Goal: Task Accomplishment & Management: Manage account settings

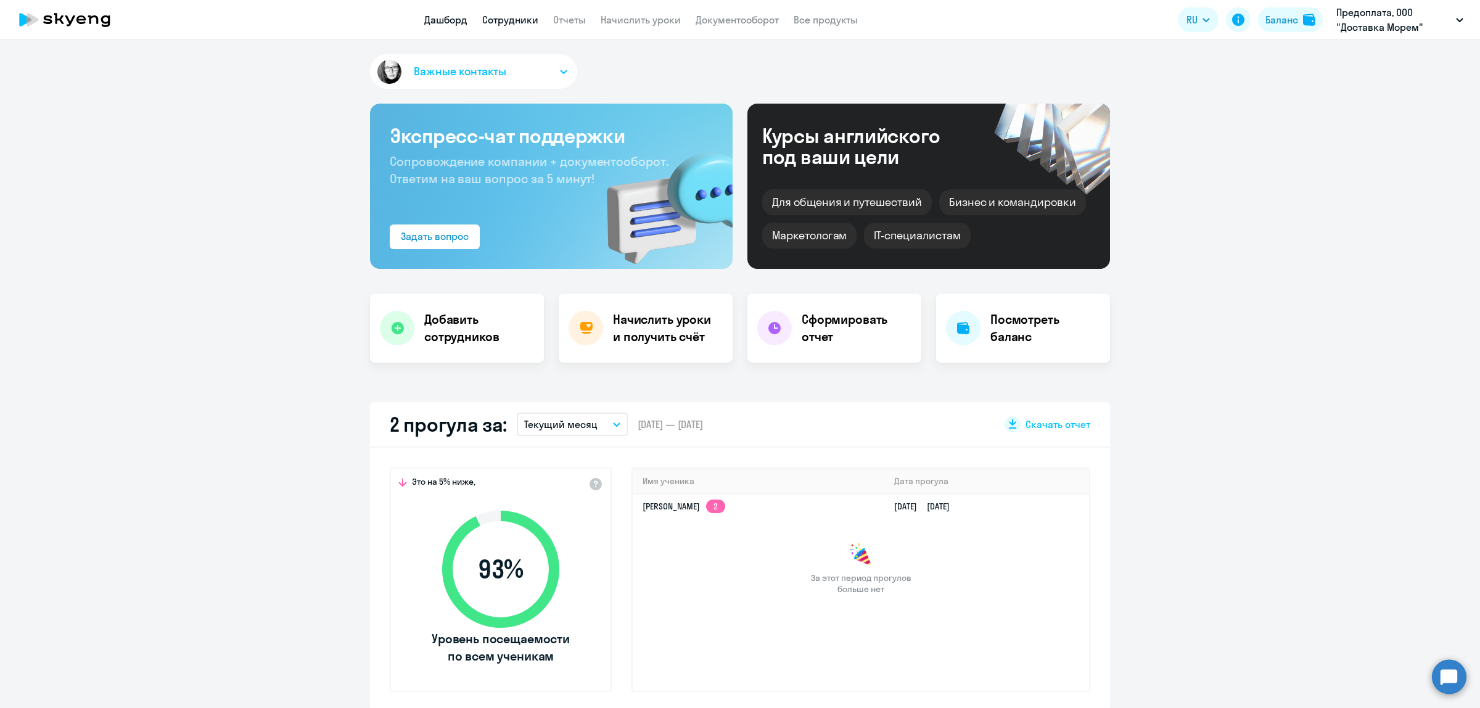
click at [509, 17] on link "Сотрудники" at bounding box center [510, 20] width 56 height 12
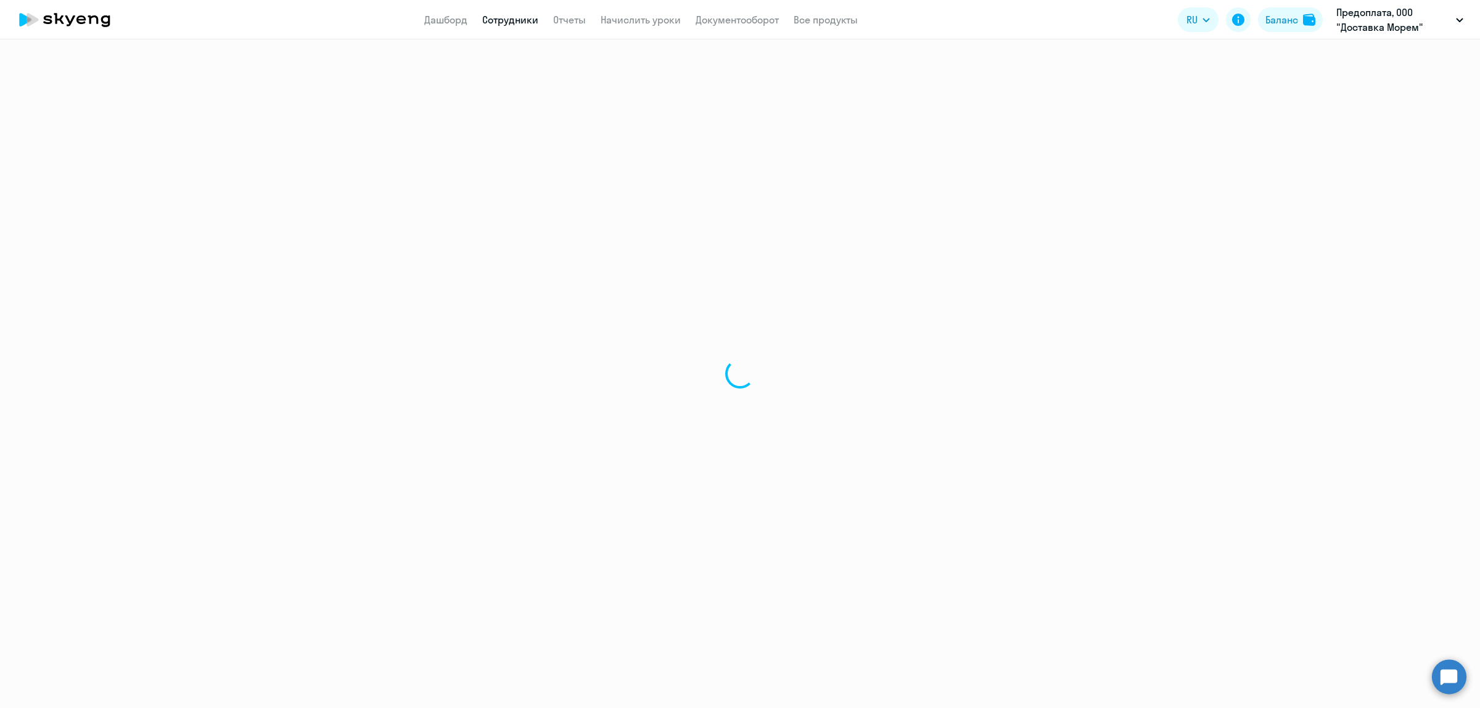
select select "30"
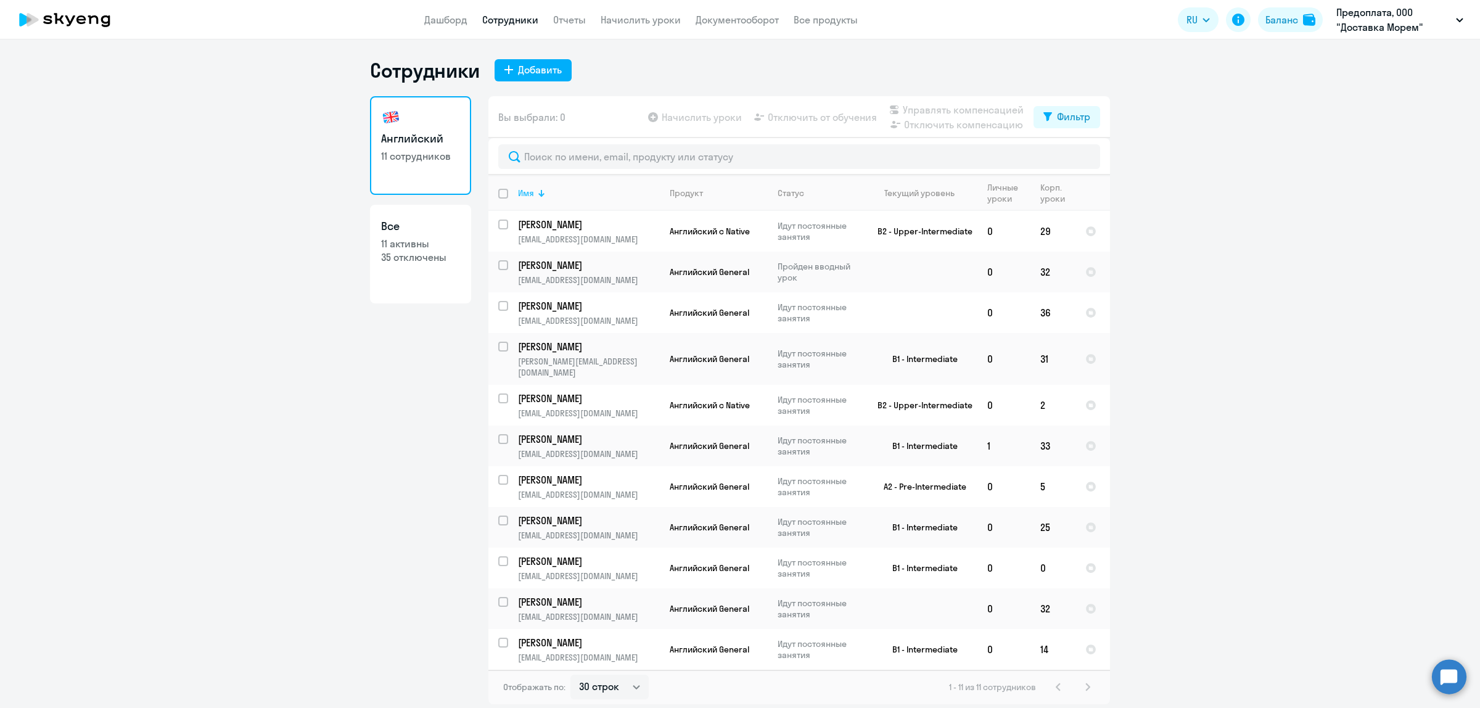
click at [530, 194] on div "Имя" at bounding box center [526, 192] width 16 height 11
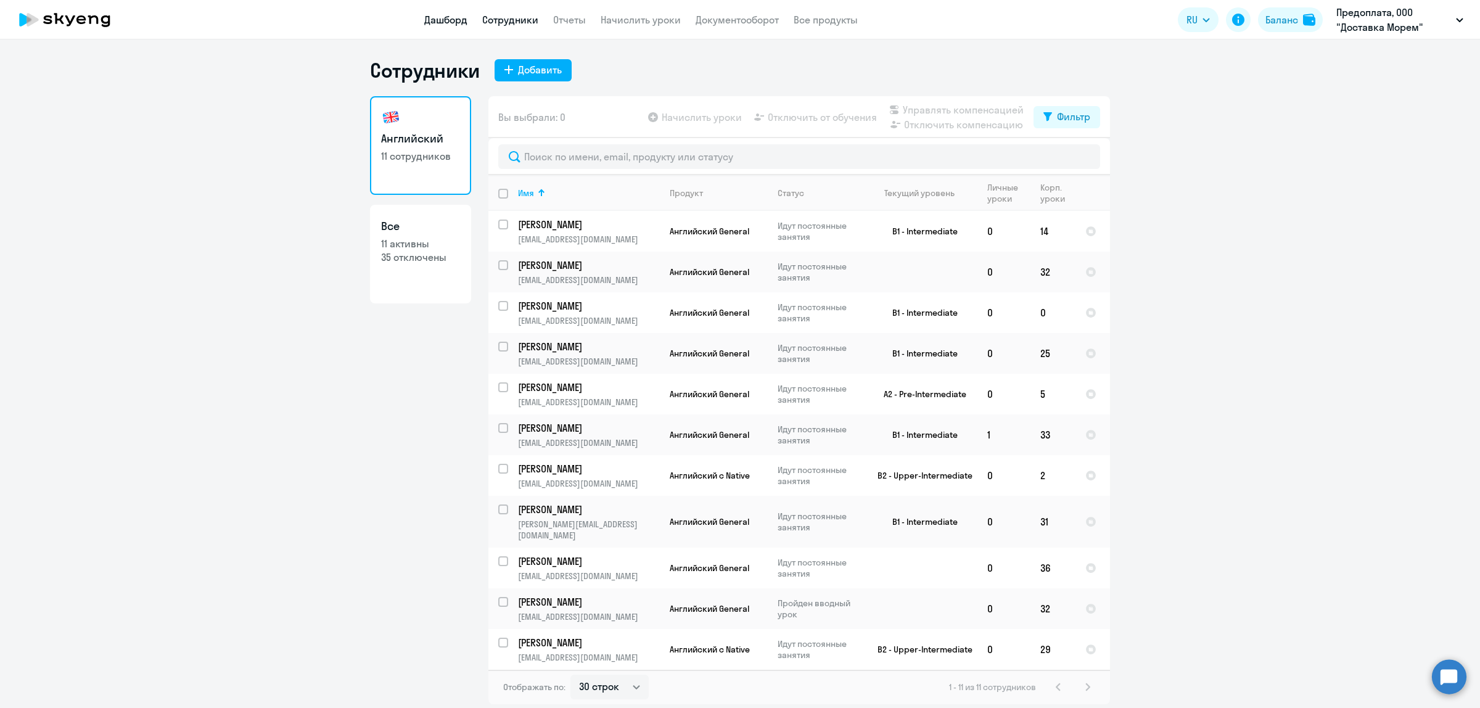
click at [446, 17] on link "Дашборд" at bounding box center [445, 20] width 43 height 12
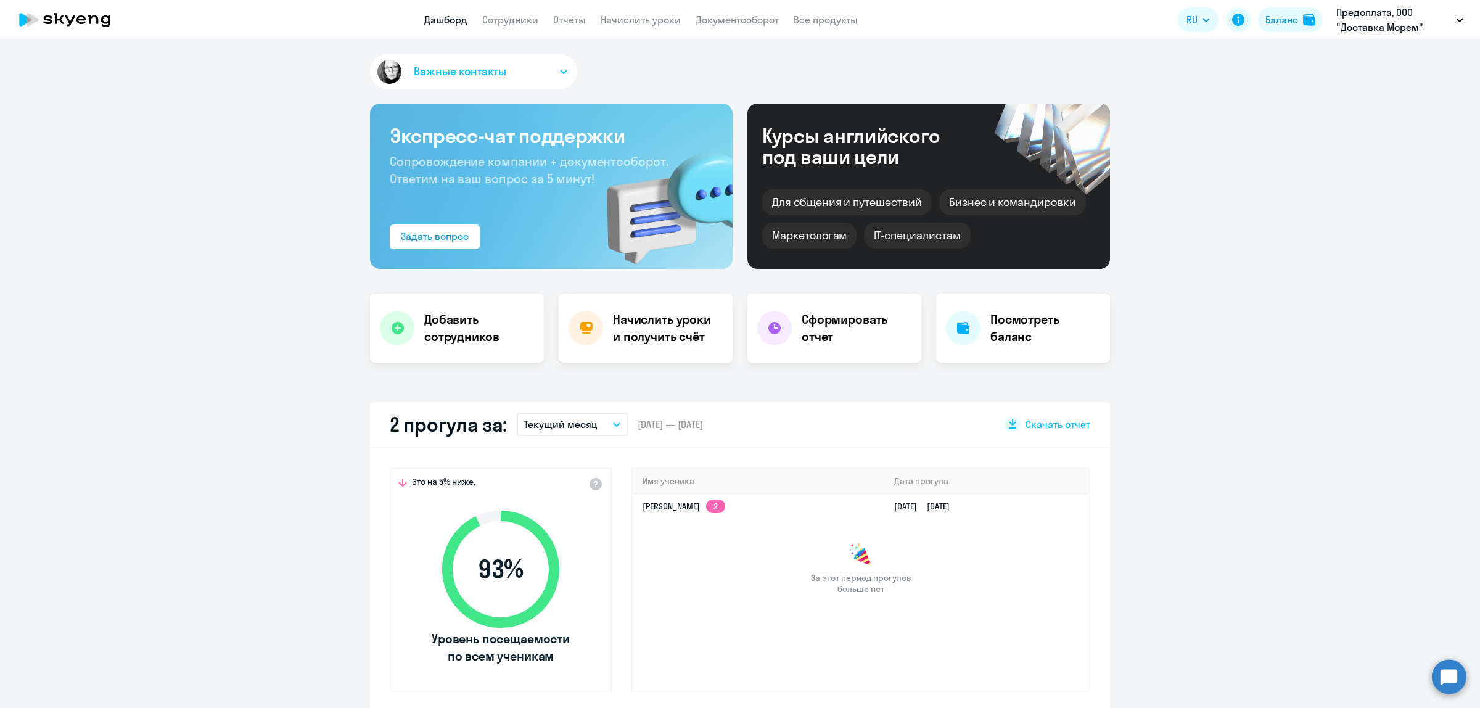
select select "30"
click at [692, 509] on link "[PERSON_NAME] 2" at bounding box center [683, 506] width 83 height 11
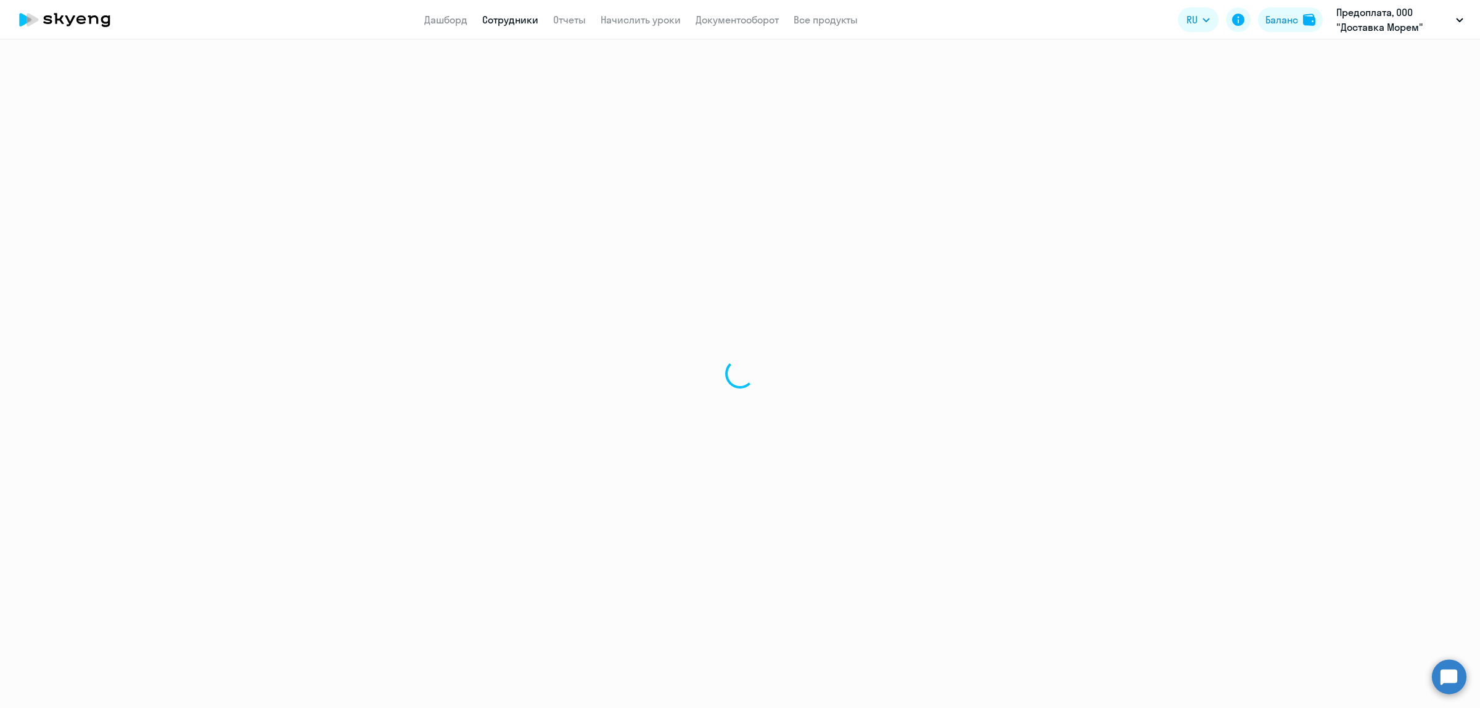
select select "english"
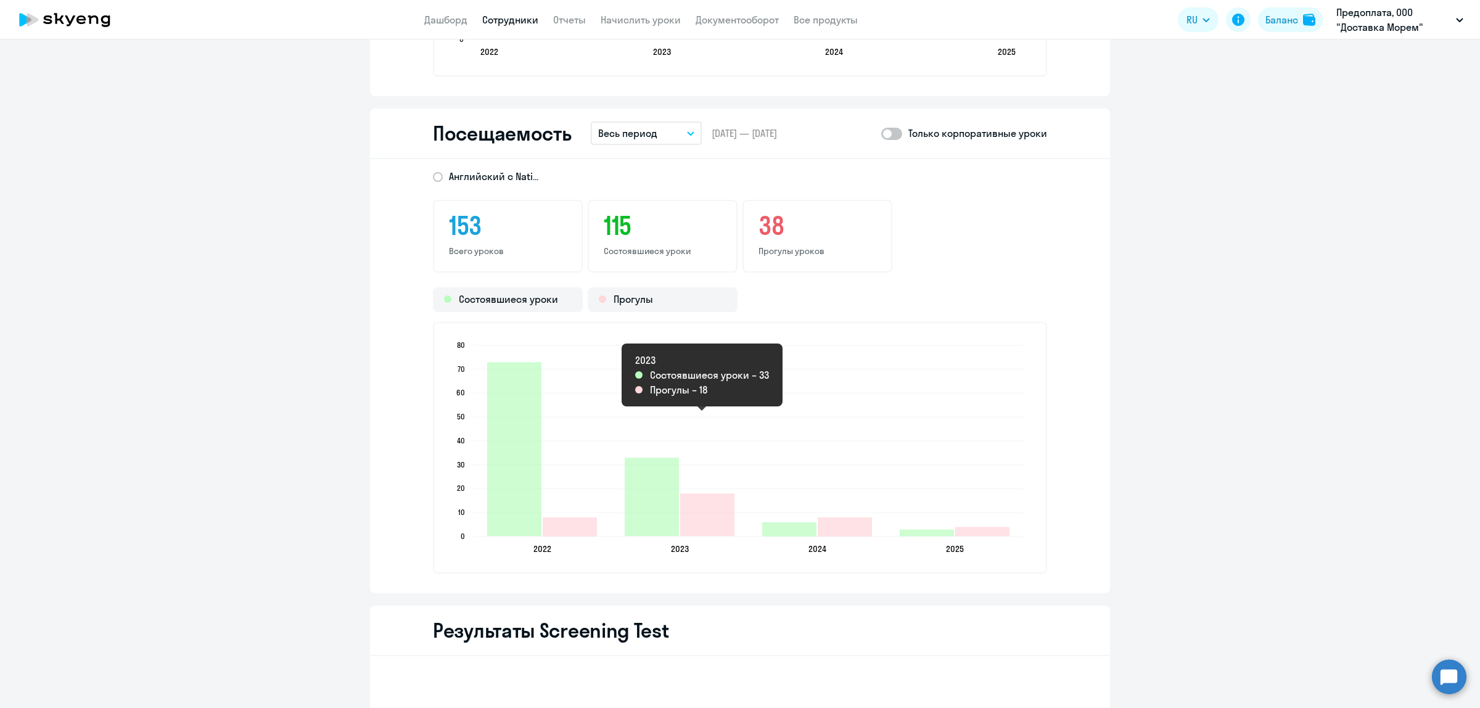
scroll to position [1464, 0]
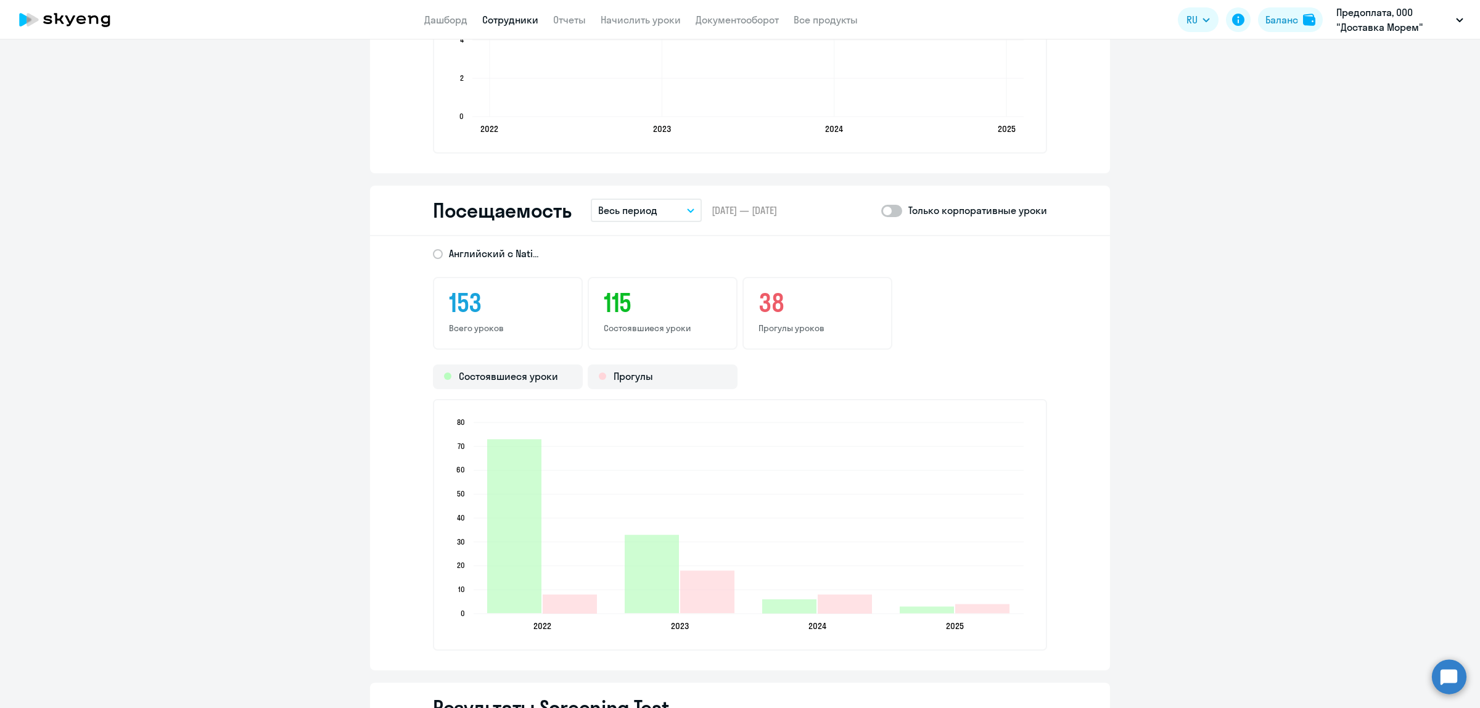
click at [687, 208] on icon "button" at bounding box center [690, 210] width 7 height 4
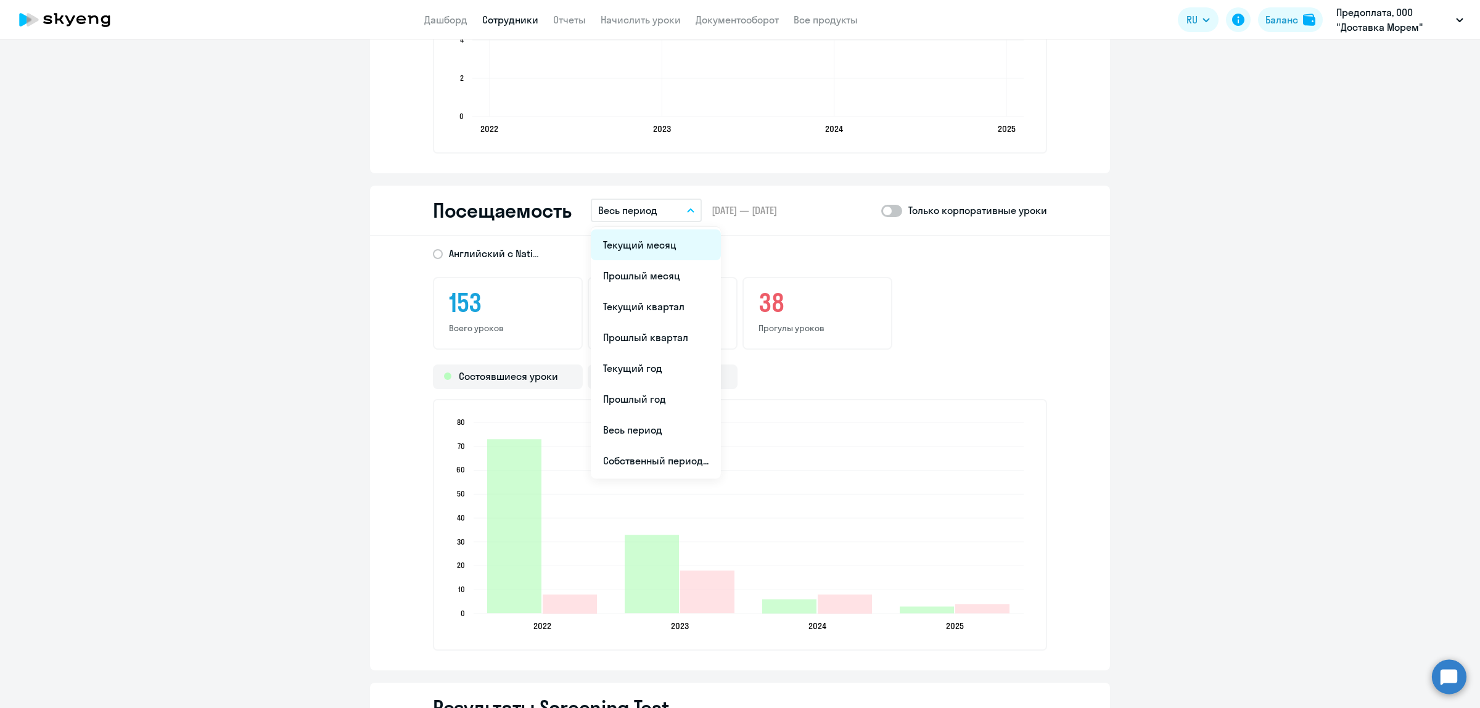
click at [638, 242] on li "Текущий месяц" at bounding box center [656, 244] width 130 height 31
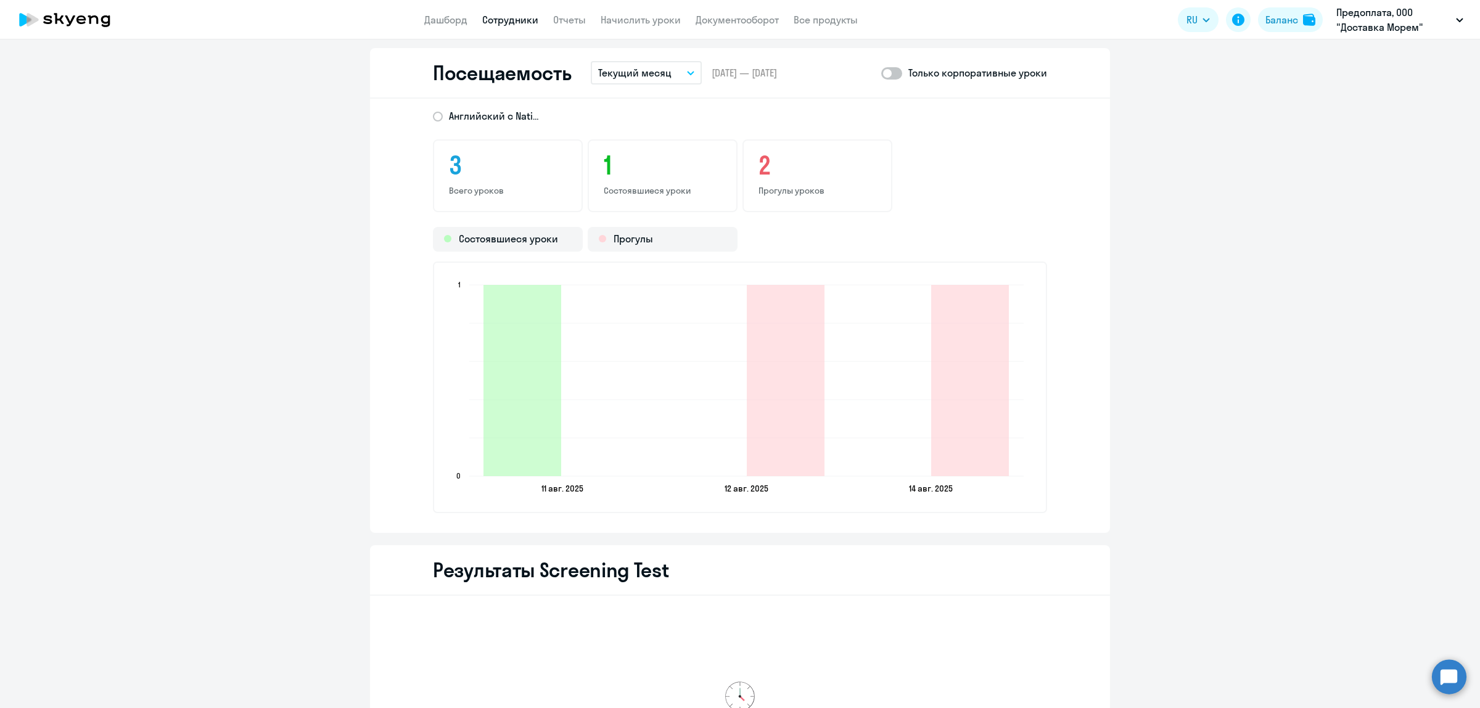
scroll to position [1371, 0]
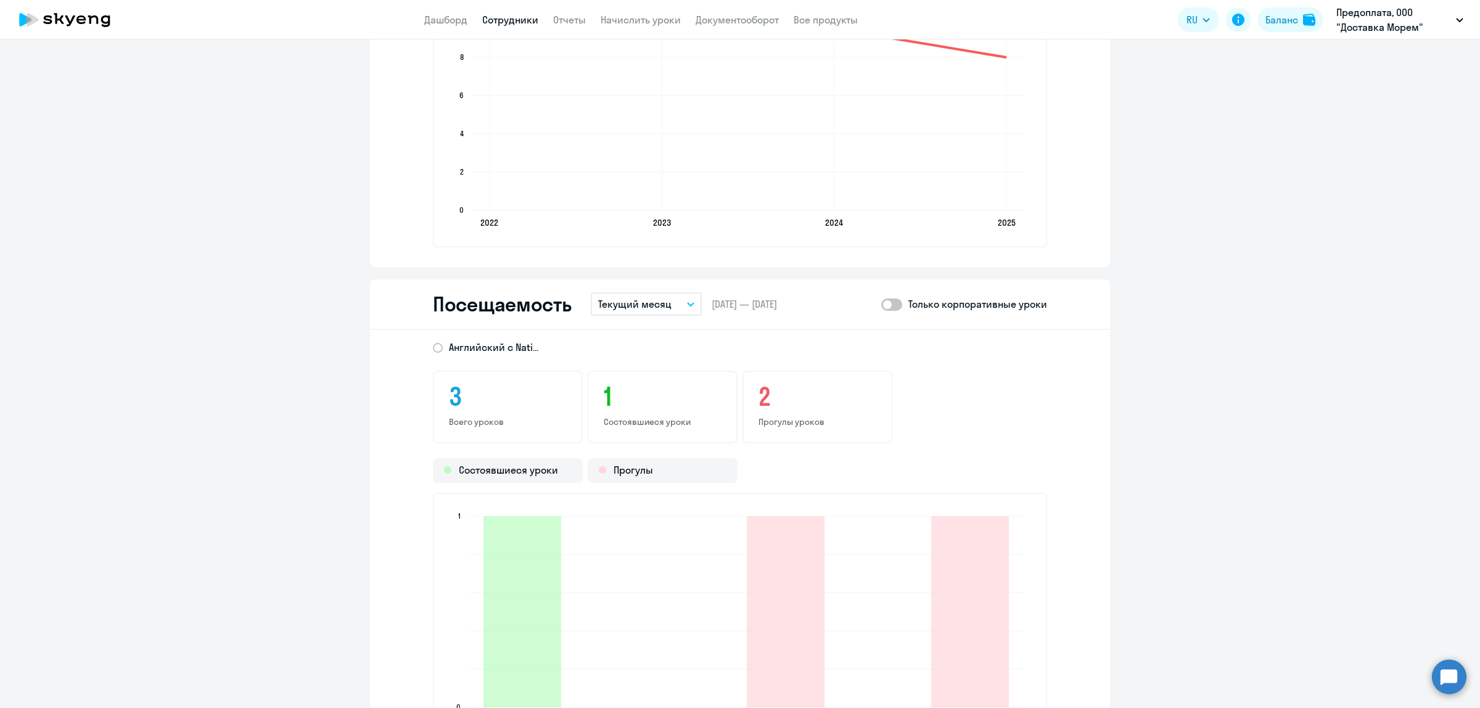
click at [687, 302] on icon "button" at bounding box center [690, 304] width 7 height 4
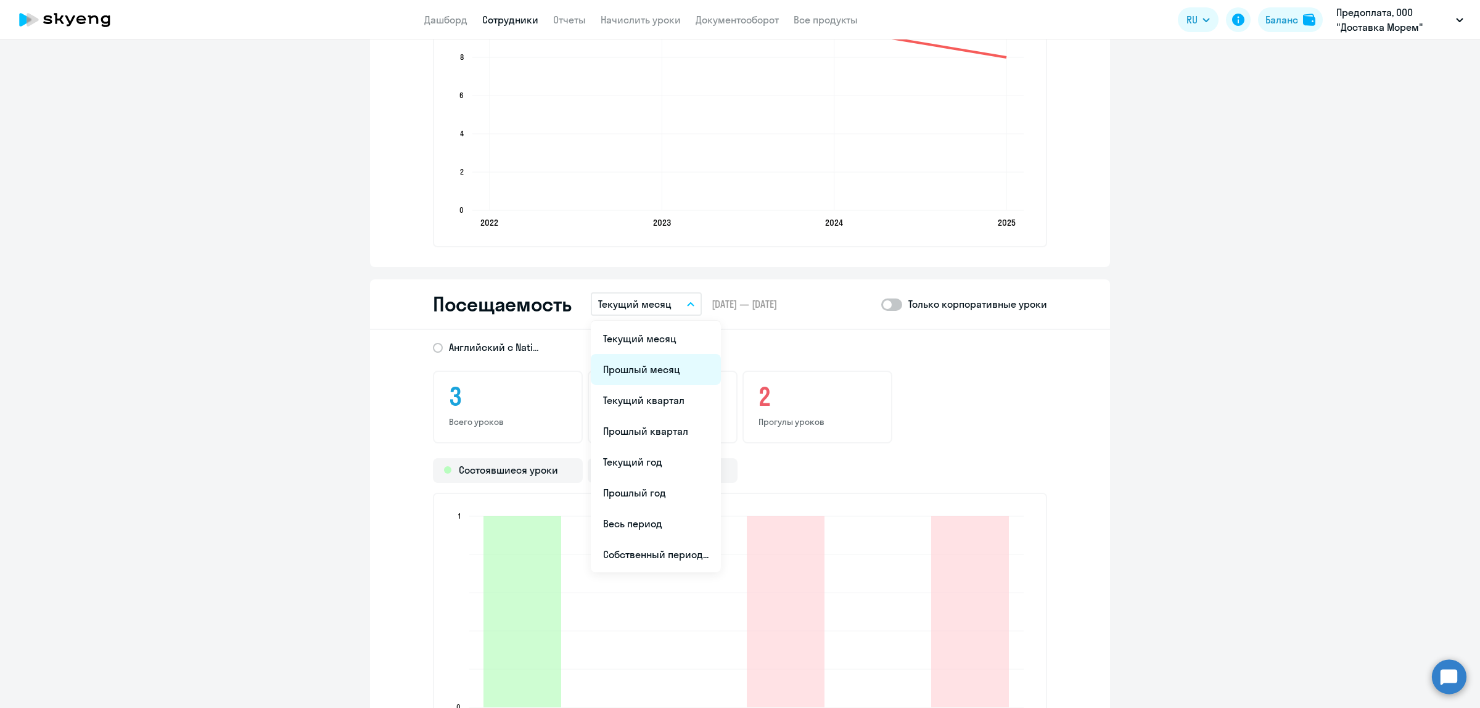
click at [657, 367] on li "Прошлый месяц" at bounding box center [656, 369] width 130 height 31
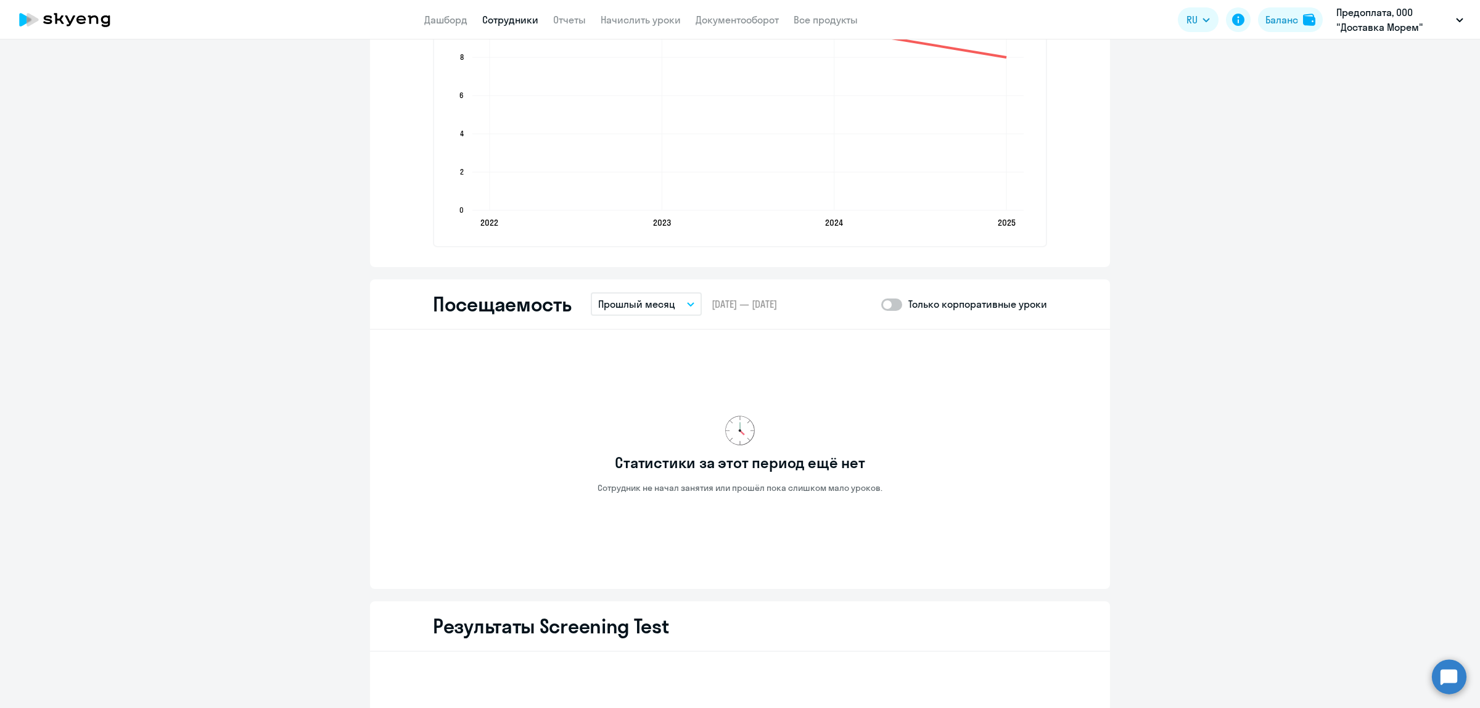
click at [673, 303] on button "Прошлый месяц" at bounding box center [646, 303] width 111 height 23
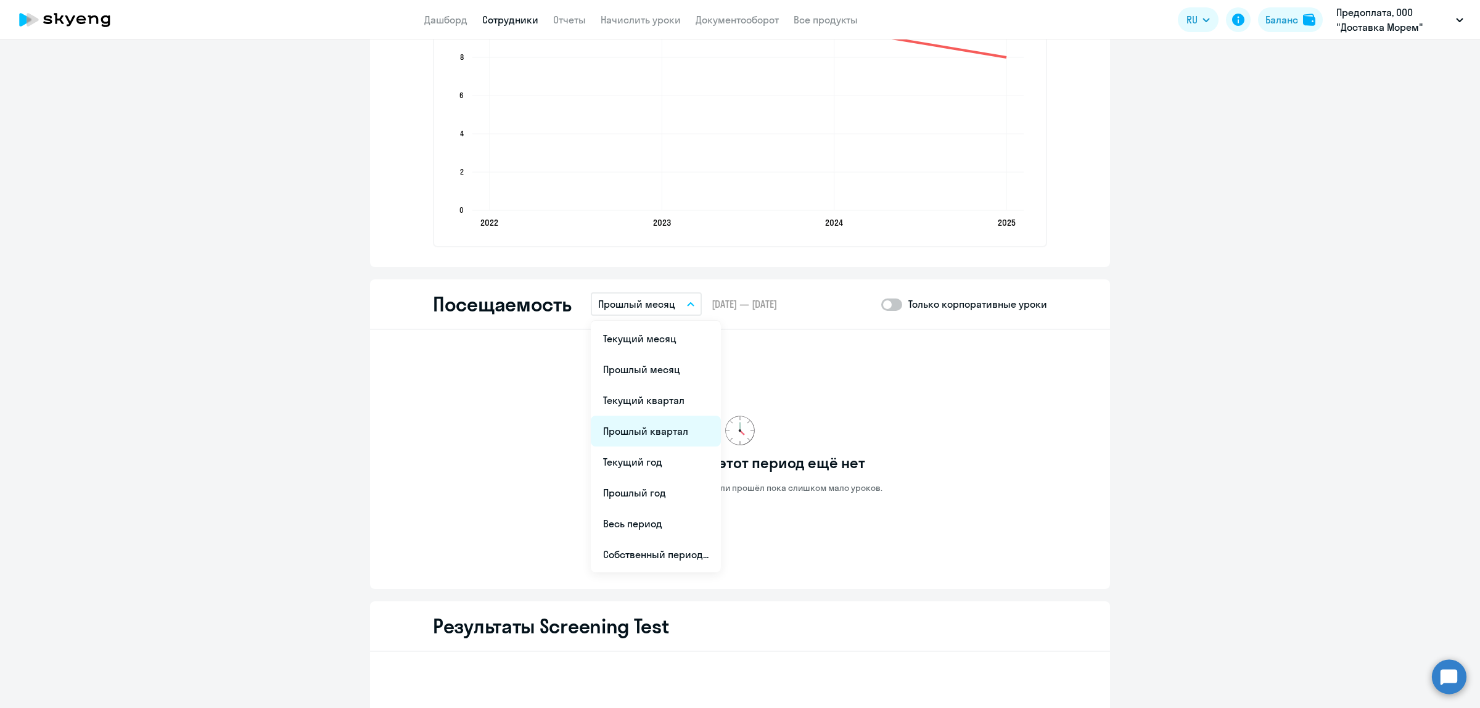
click at [640, 430] on li "Прошлый квартал" at bounding box center [656, 431] width 130 height 31
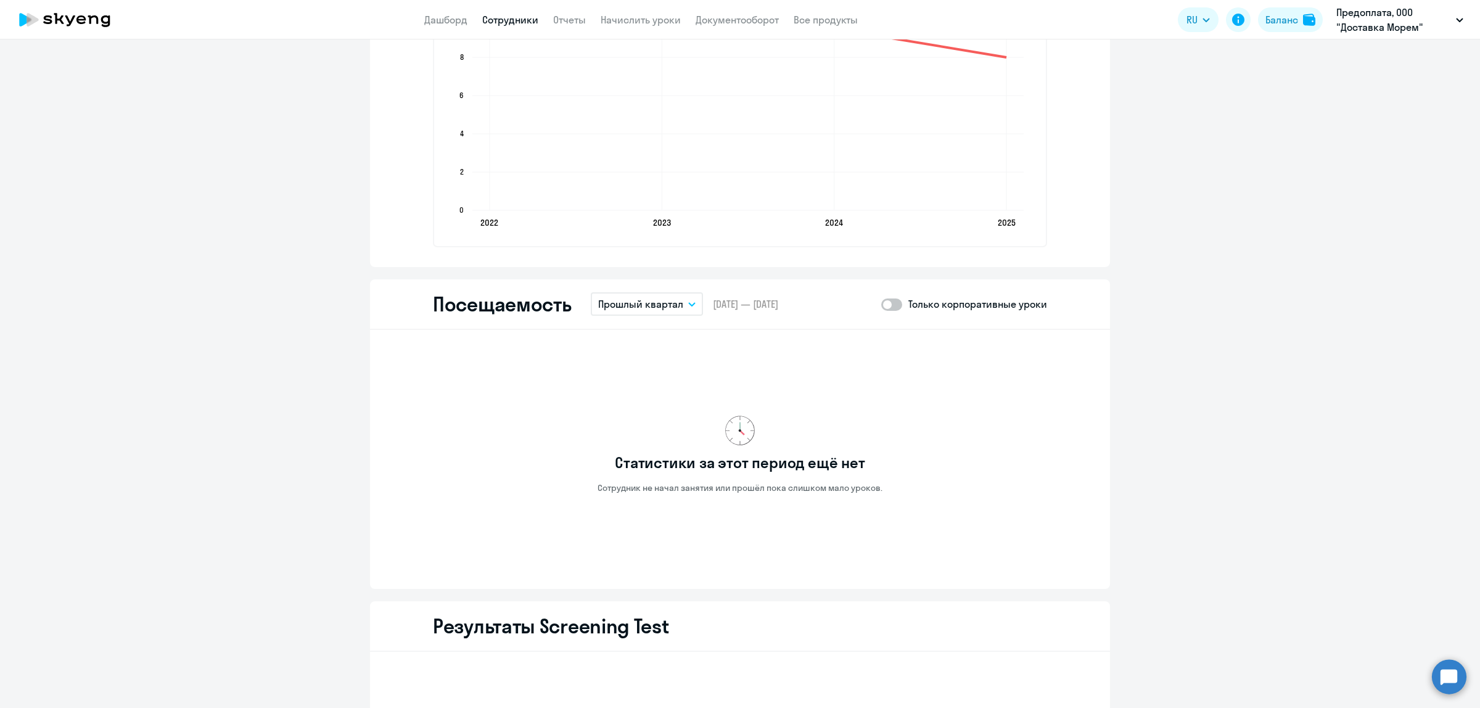
click at [682, 305] on button "Прошлый квартал" at bounding box center [647, 303] width 112 height 23
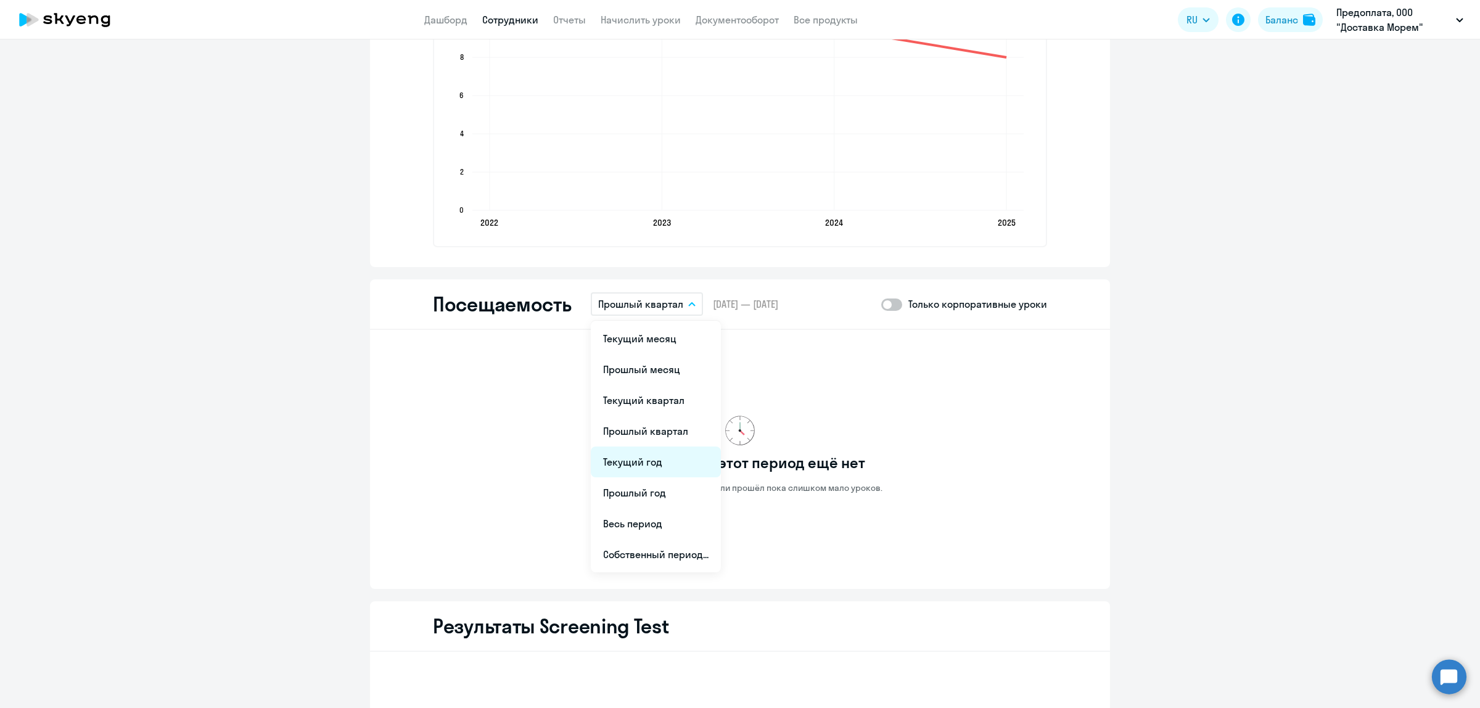
click at [630, 457] on li "Текущий год" at bounding box center [656, 461] width 130 height 31
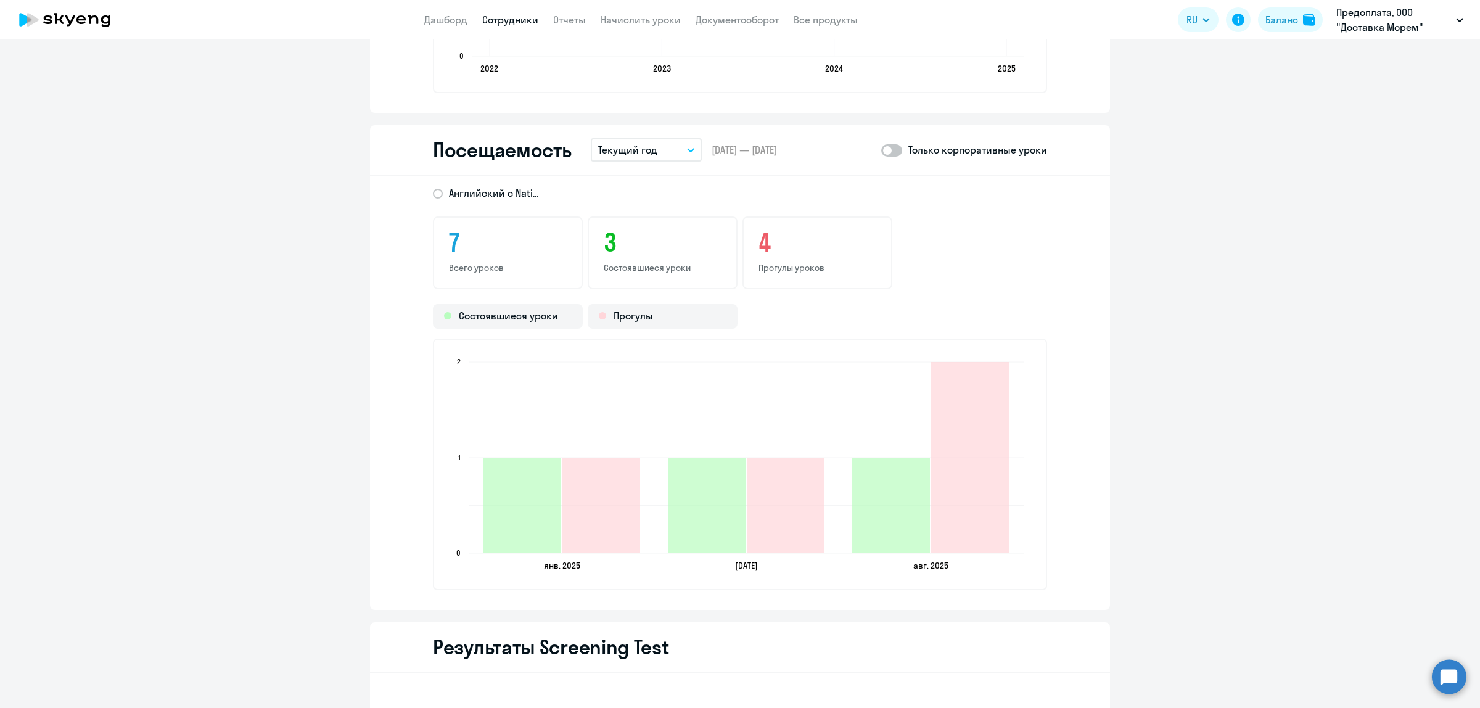
scroll to position [1679, 0]
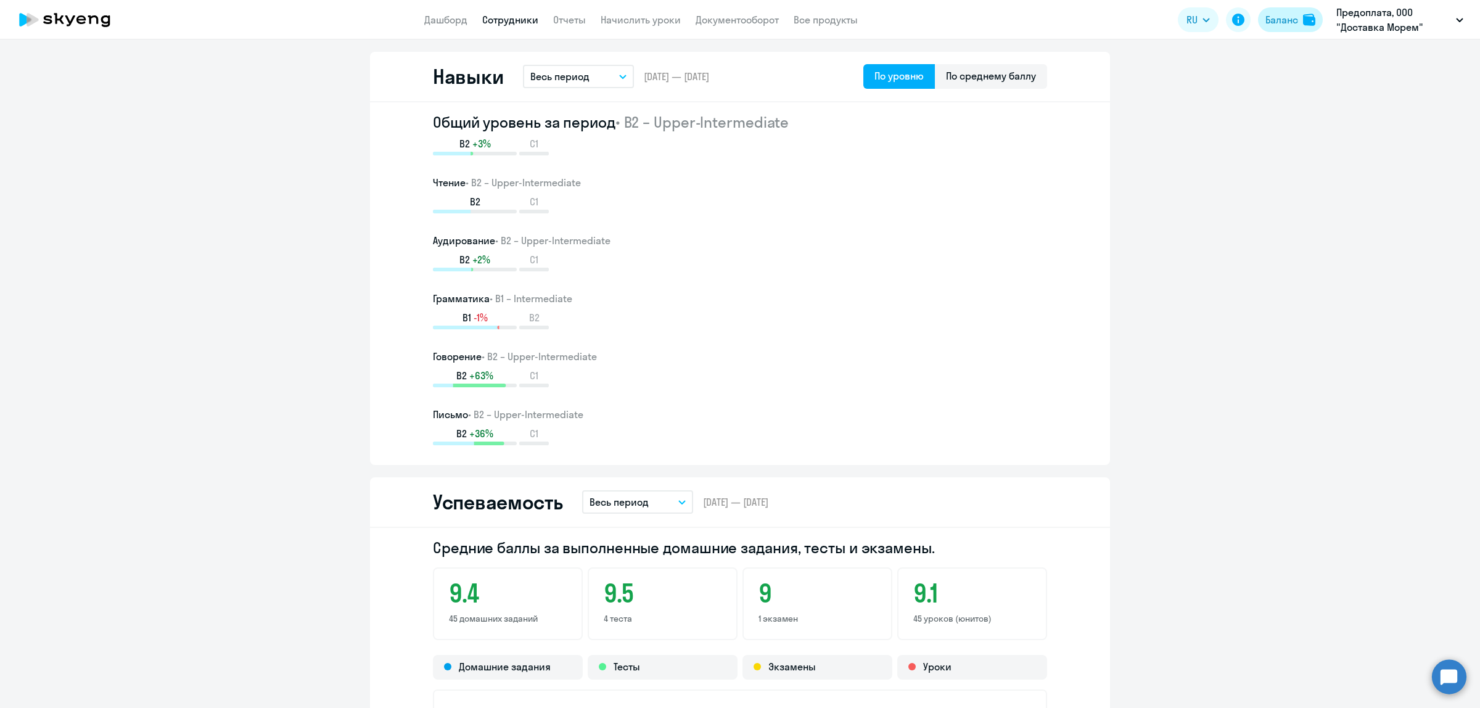
click at [1284, 7] on button "Баланс" at bounding box center [1290, 19] width 65 height 25
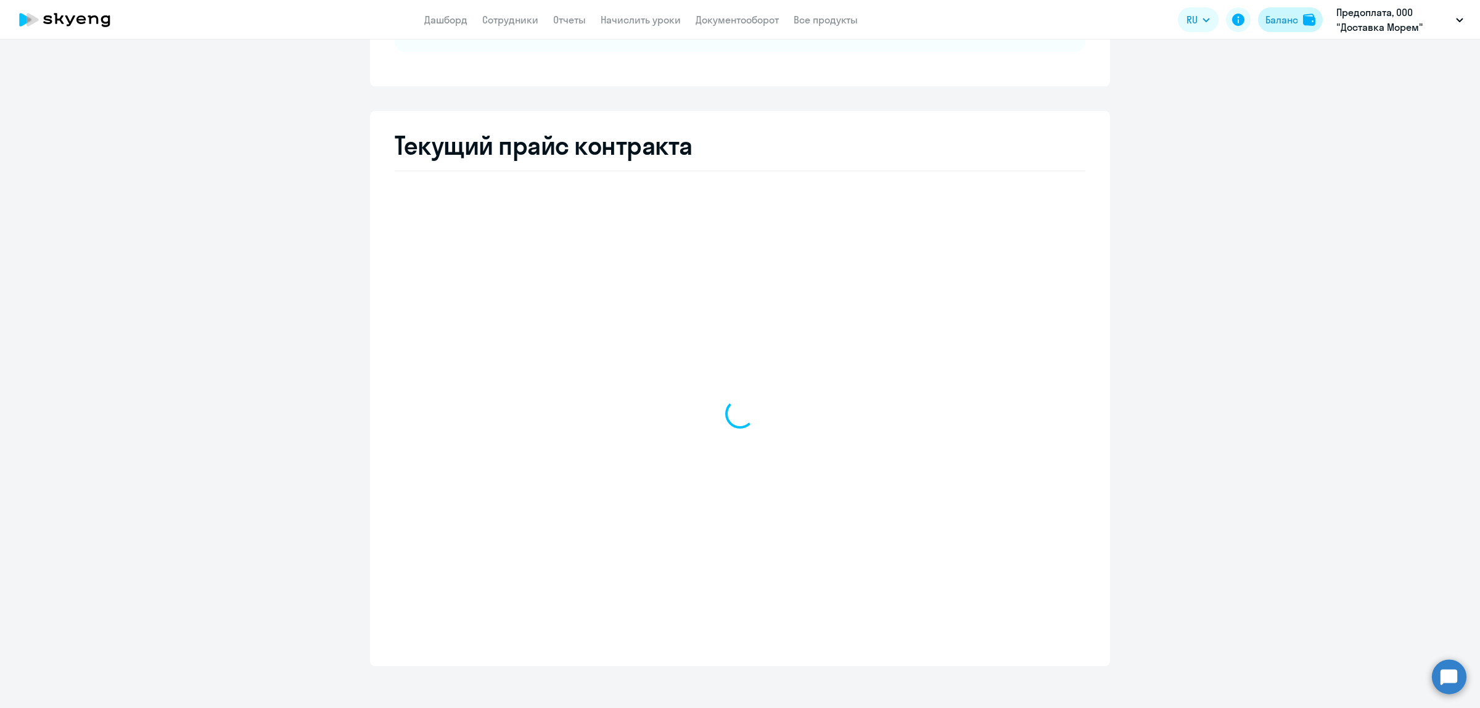
scroll to position [178, 0]
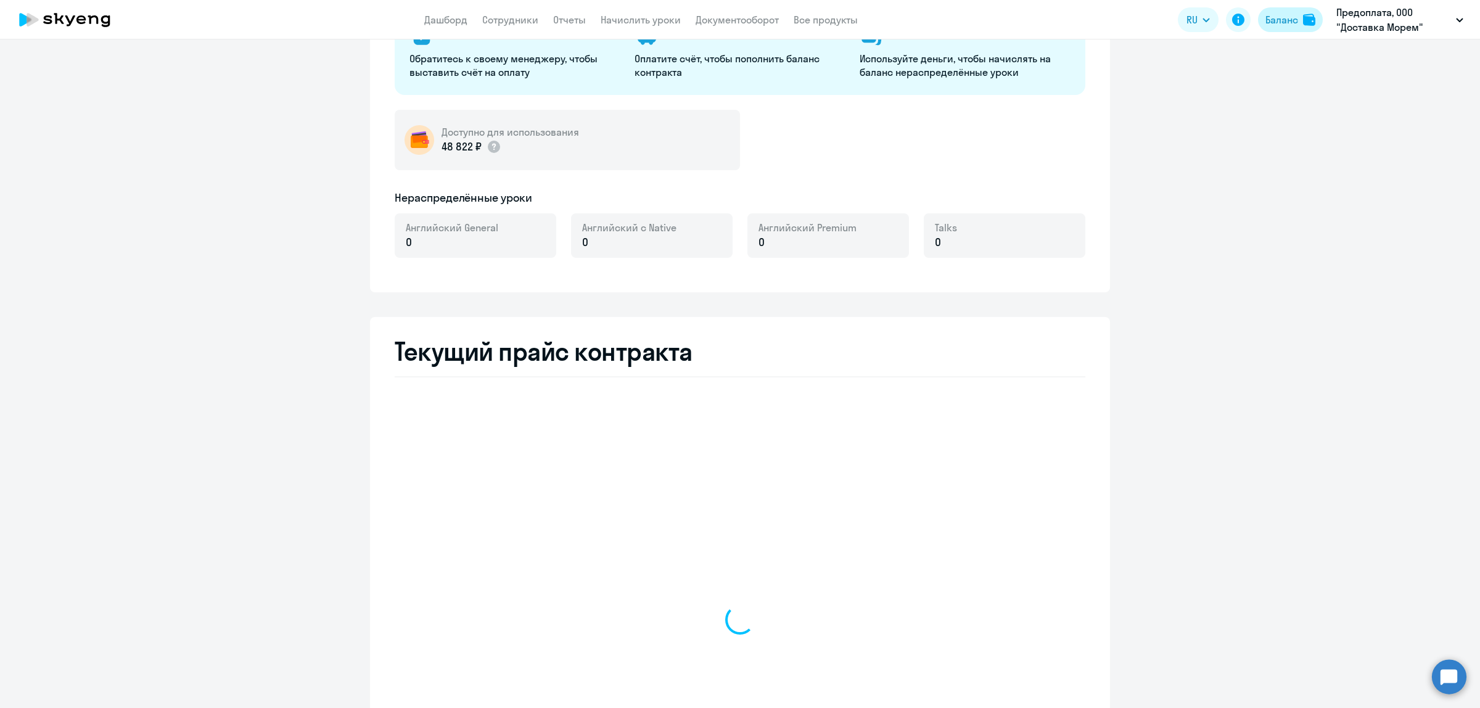
select select "english_adult_not_native_speaker"
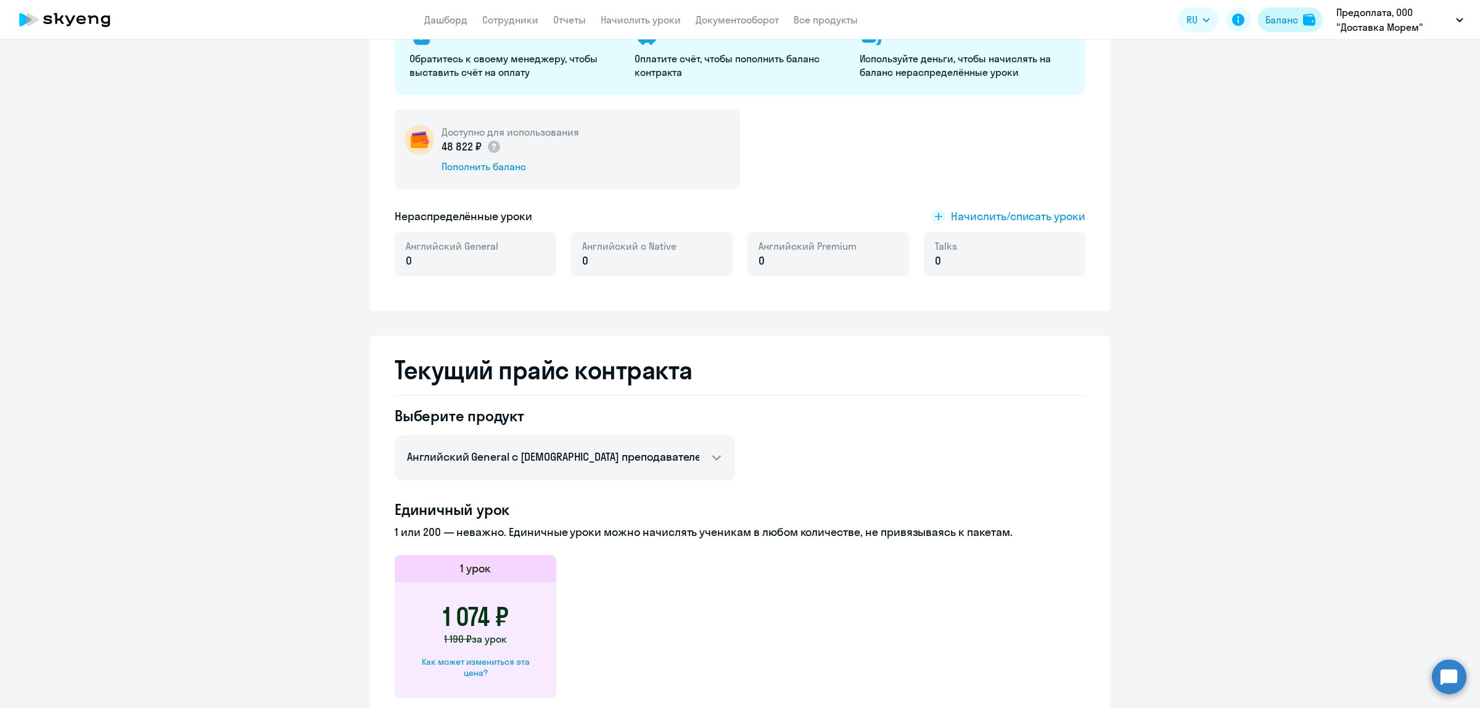
click at [1287, 25] on div "Баланс" at bounding box center [1281, 19] width 33 height 15
click at [1232, 165] on ng-component "[PERSON_NAME] контракта [PERSON_NAME] и уроки История изменений баланса Обратит…" at bounding box center [740, 499] width 1480 height 1217
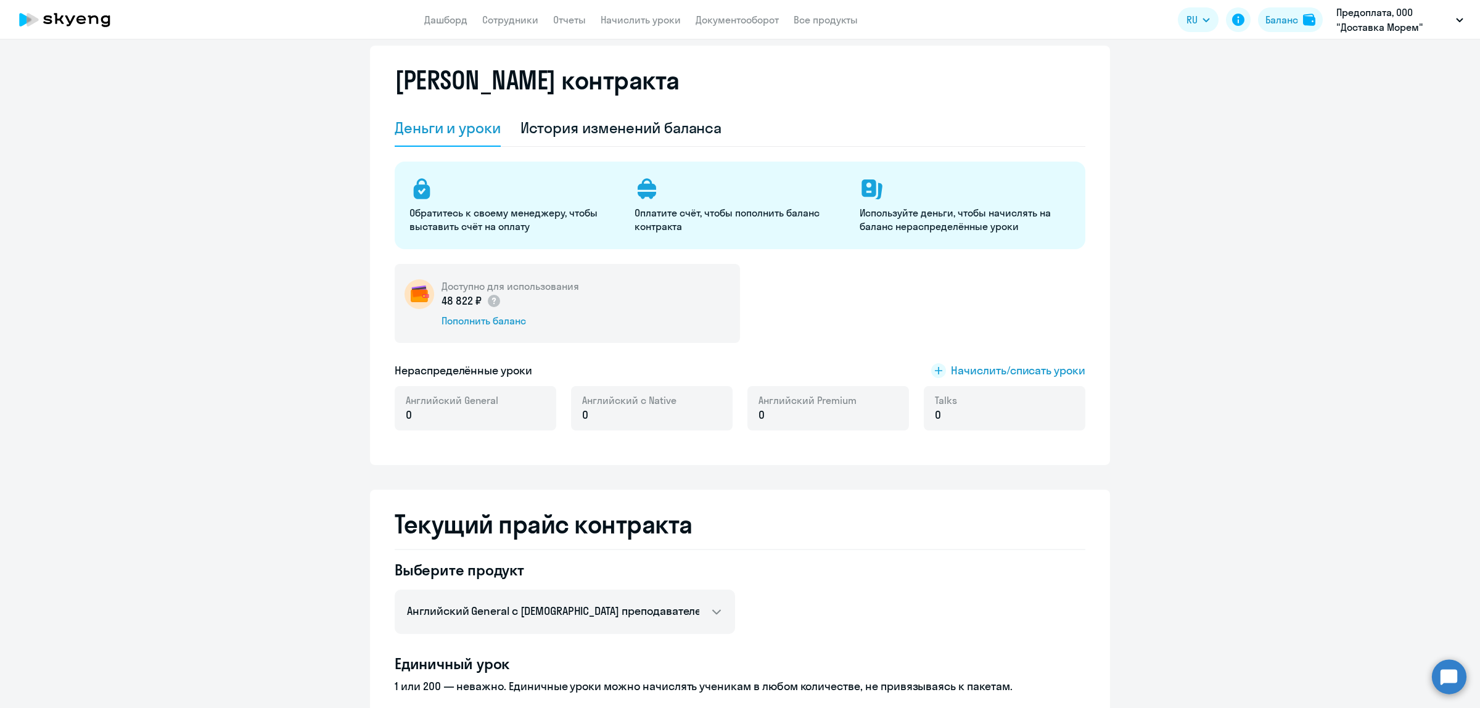
scroll to position [0, 0]
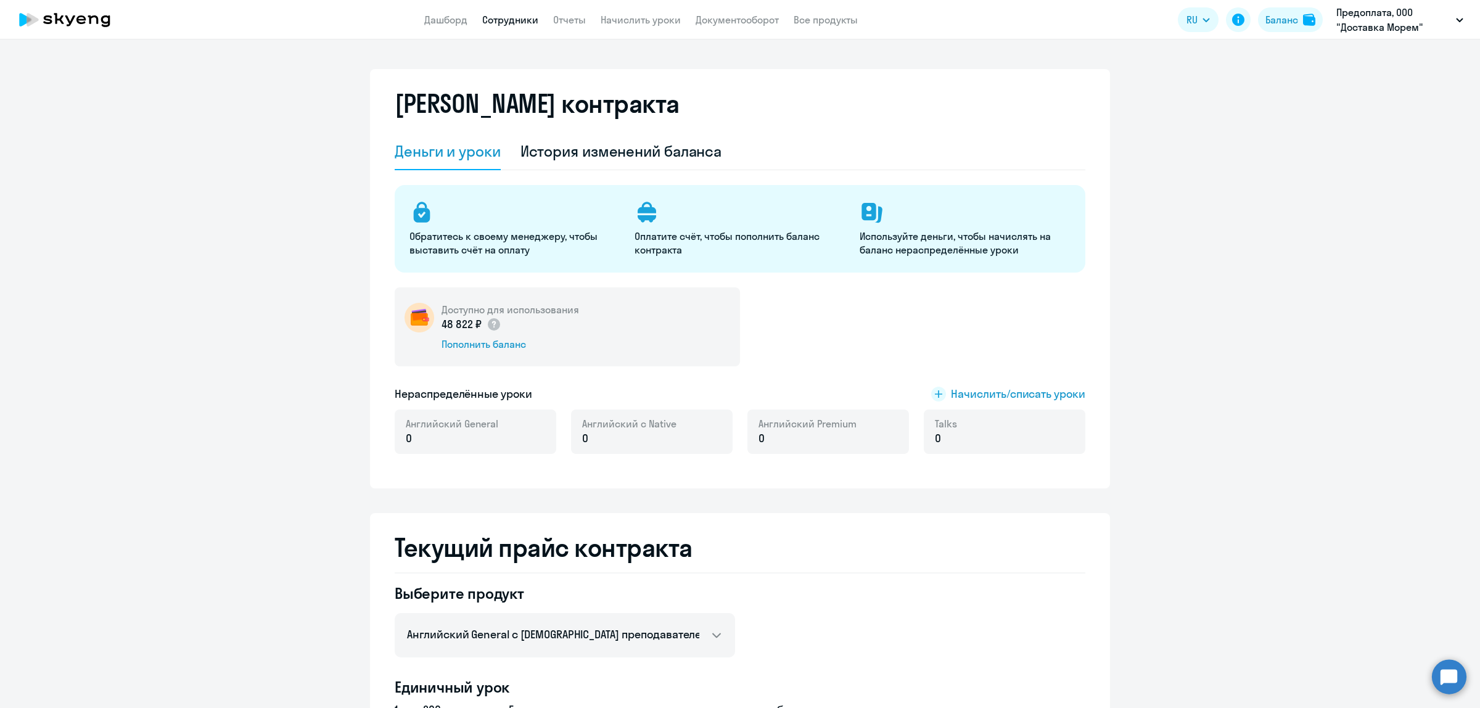
click at [510, 22] on link "Сотрудники" at bounding box center [510, 20] width 56 height 12
select select "30"
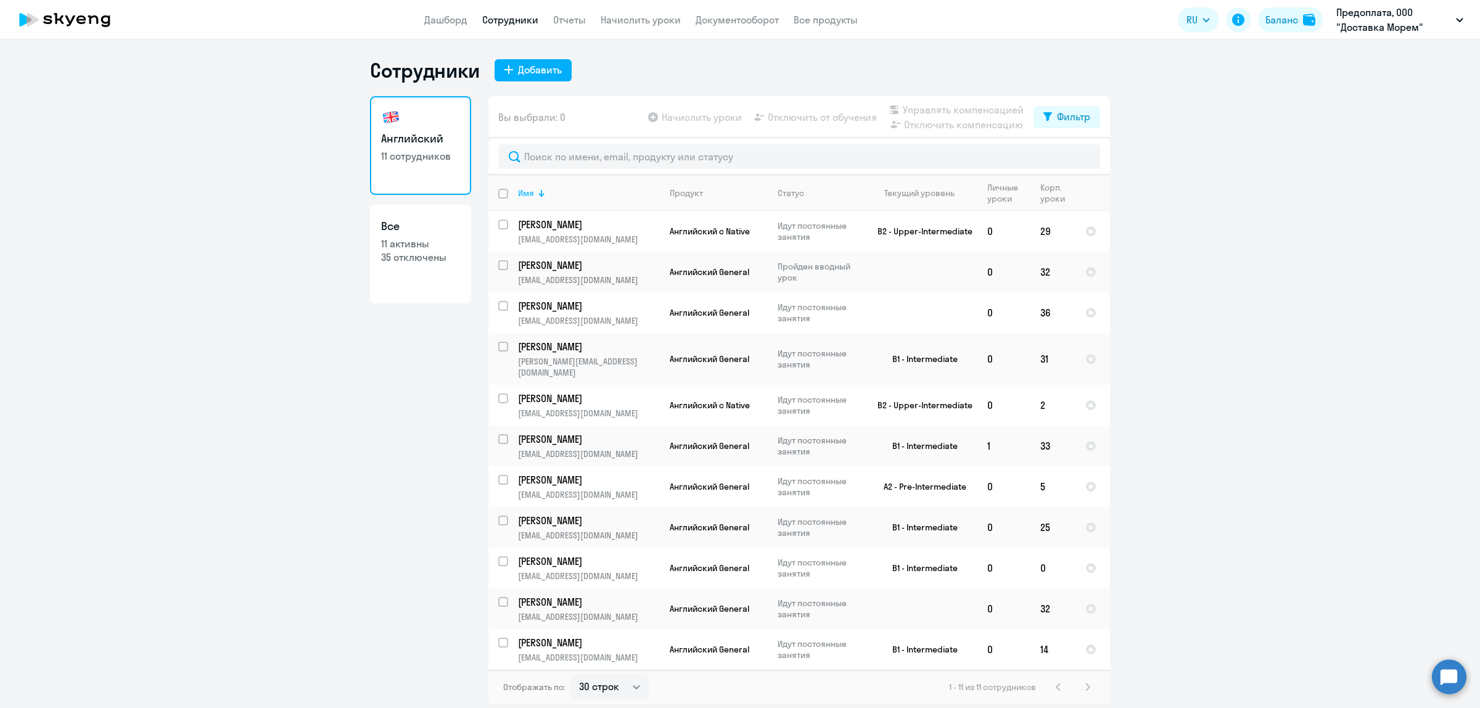
click at [531, 192] on div "Имя" at bounding box center [526, 192] width 16 height 11
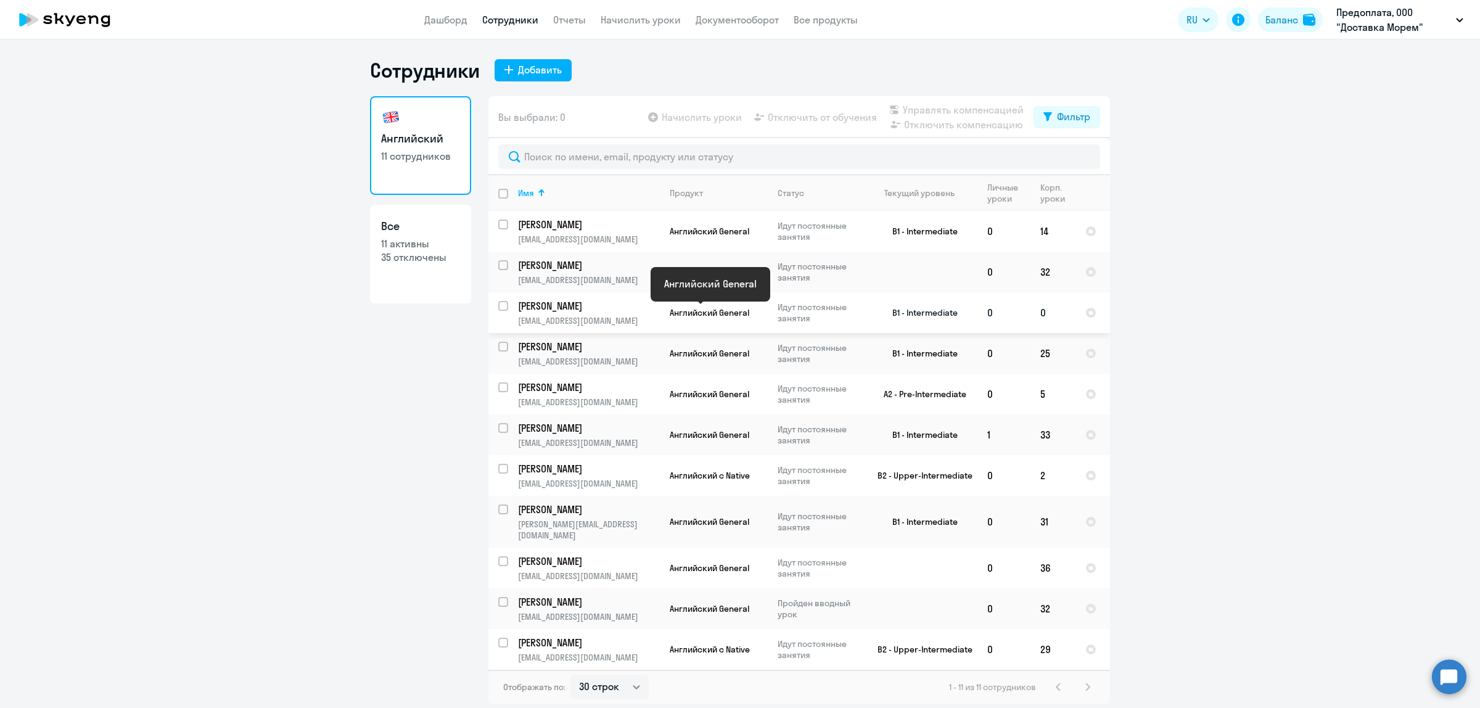
click at [740, 316] on span "Английский General" at bounding box center [710, 312] width 80 height 11
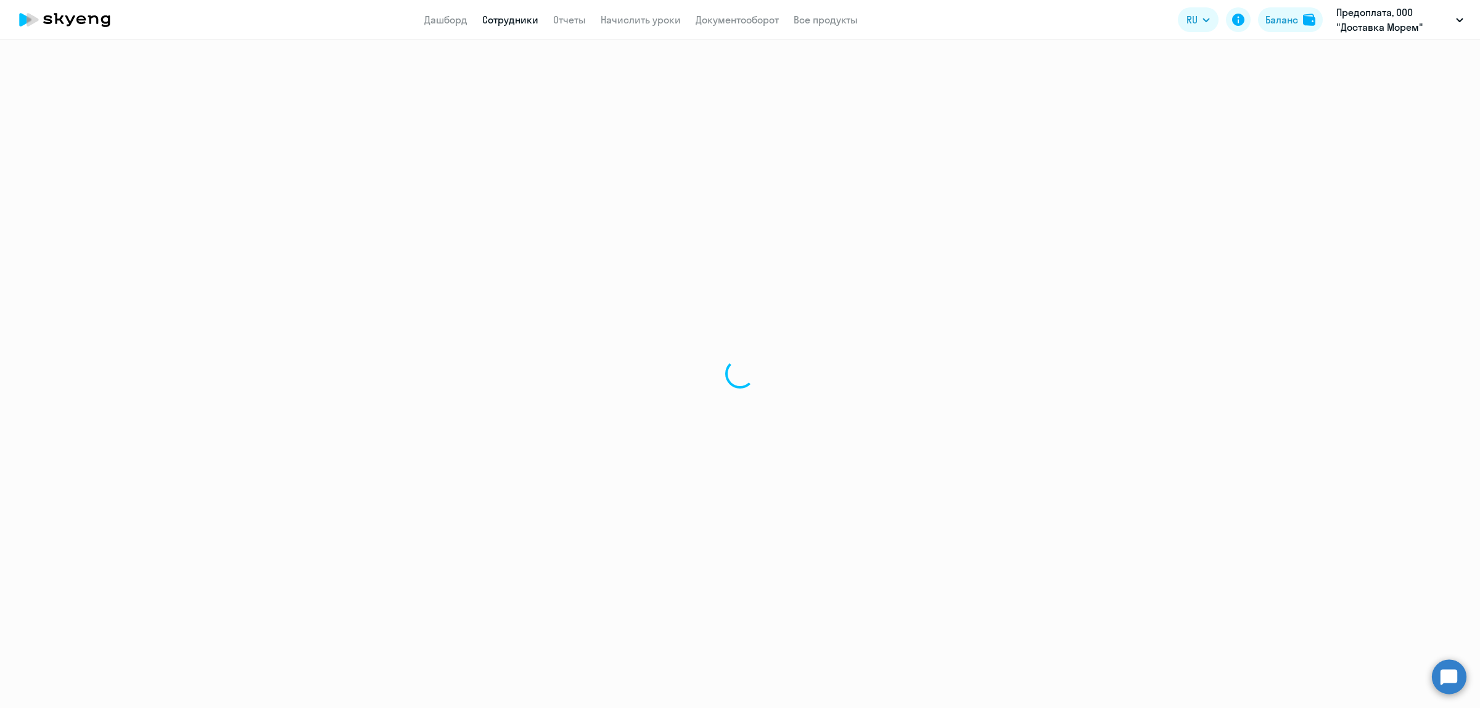
select select "english"
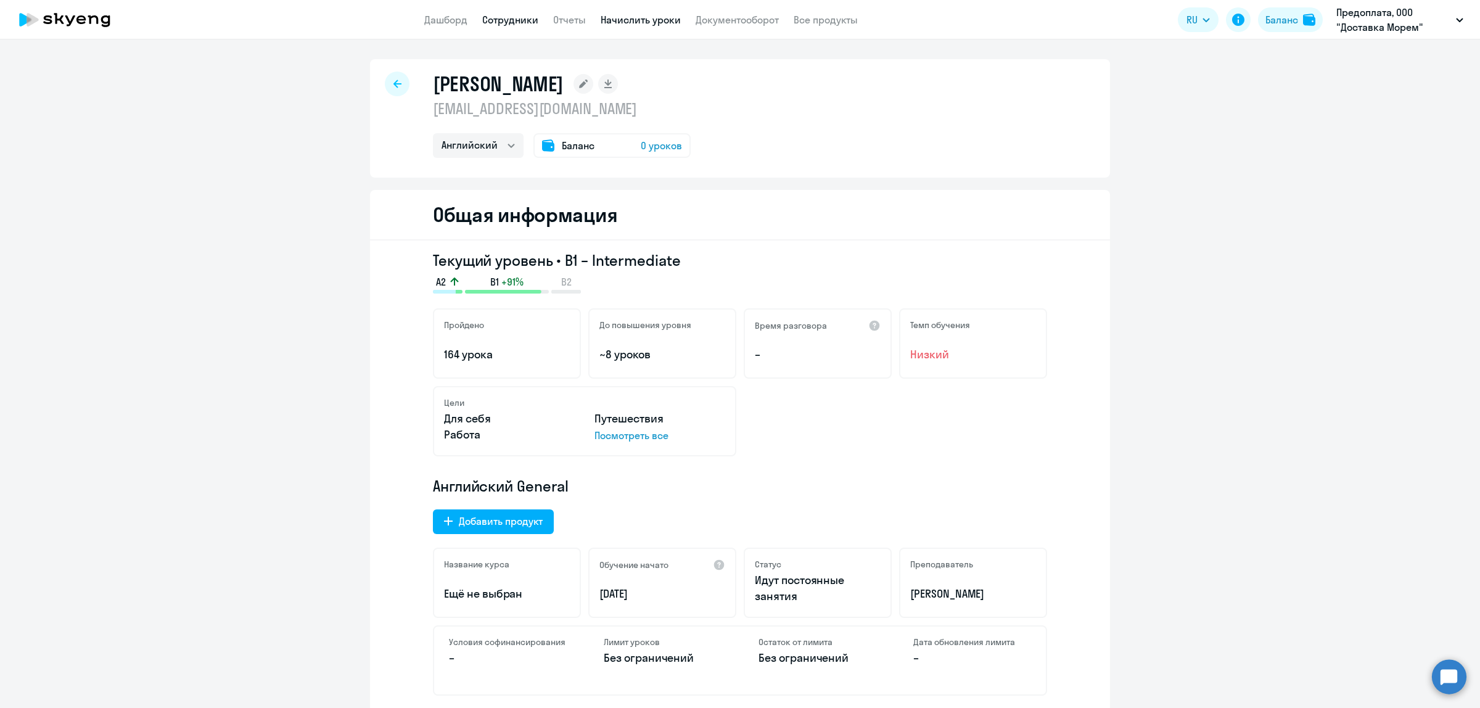
click at [640, 14] on link "Начислить уроки" at bounding box center [641, 20] width 80 height 12
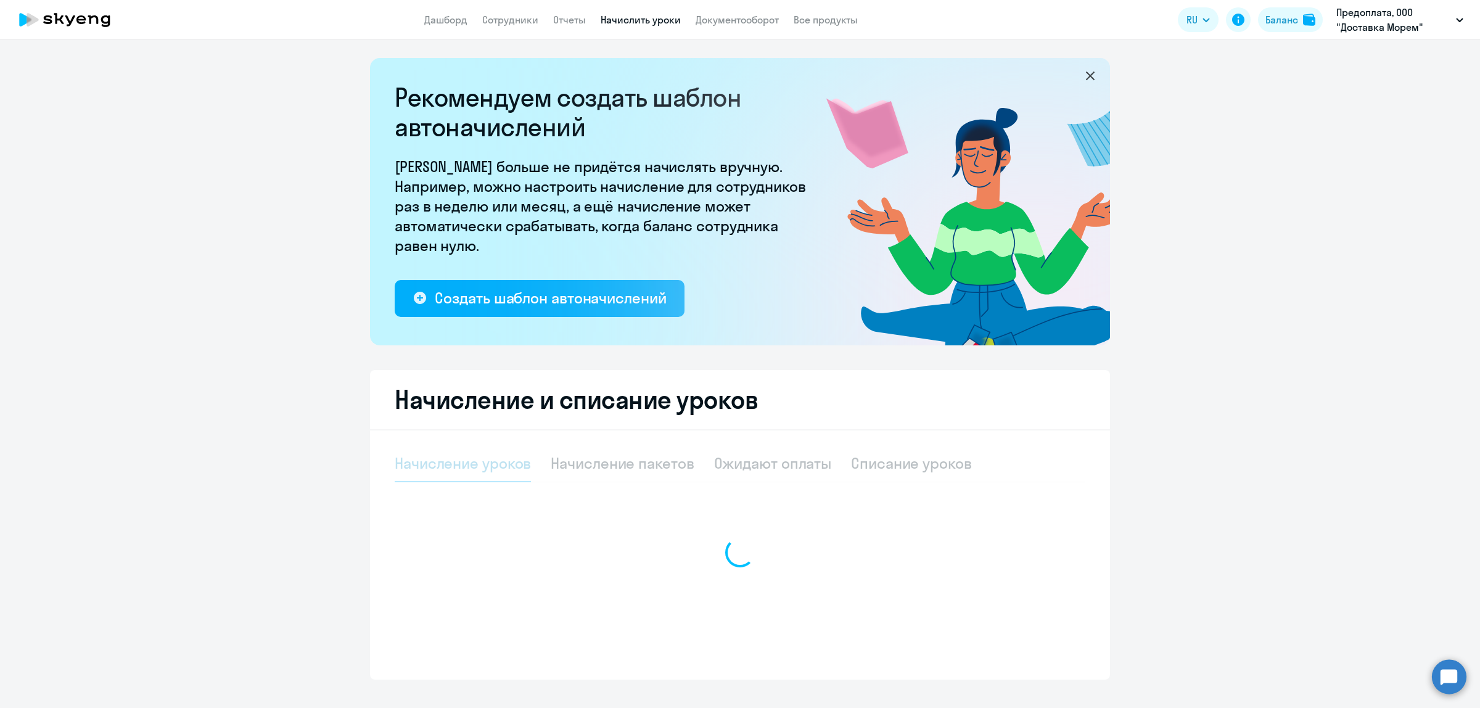
select select "10"
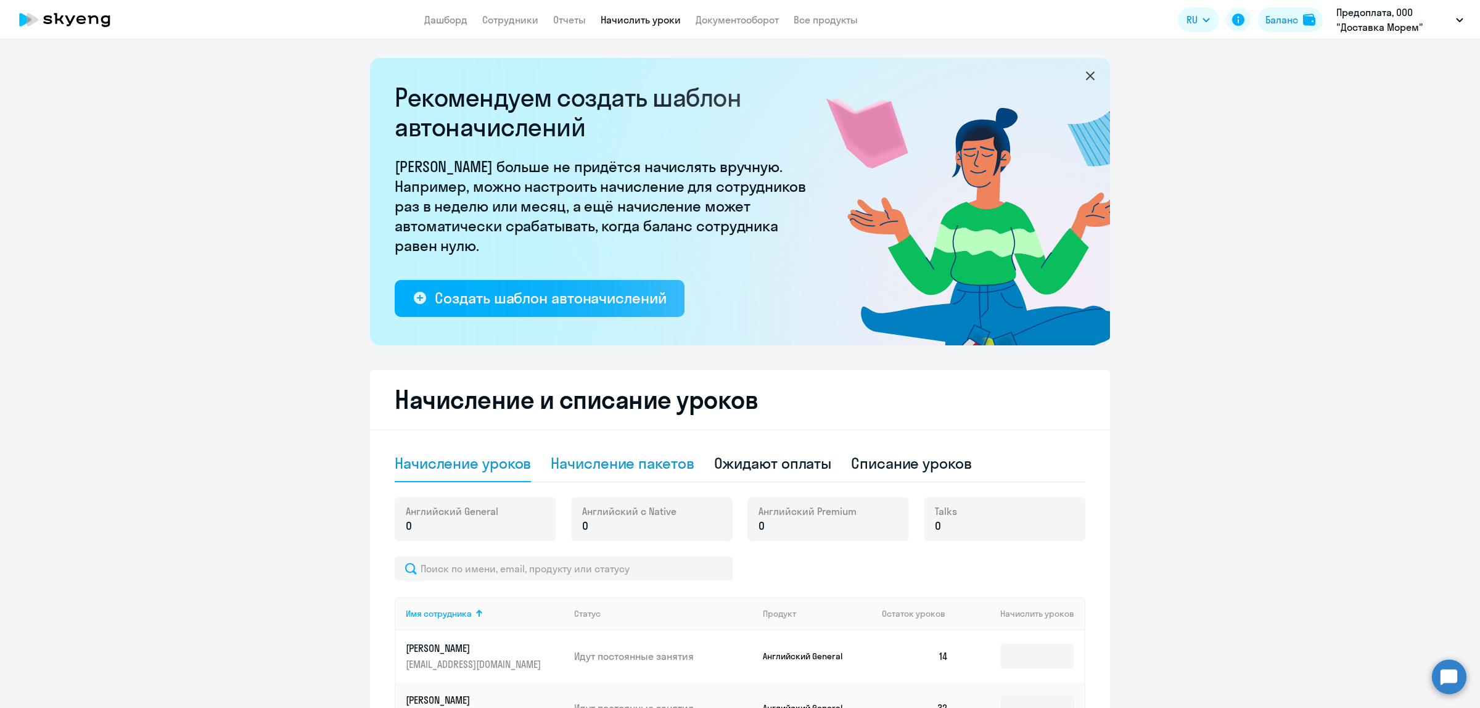
click at [633, 472] on div "Начисление пакетов" at bounding box center [622, 463] width 143 height 20
select select "10"
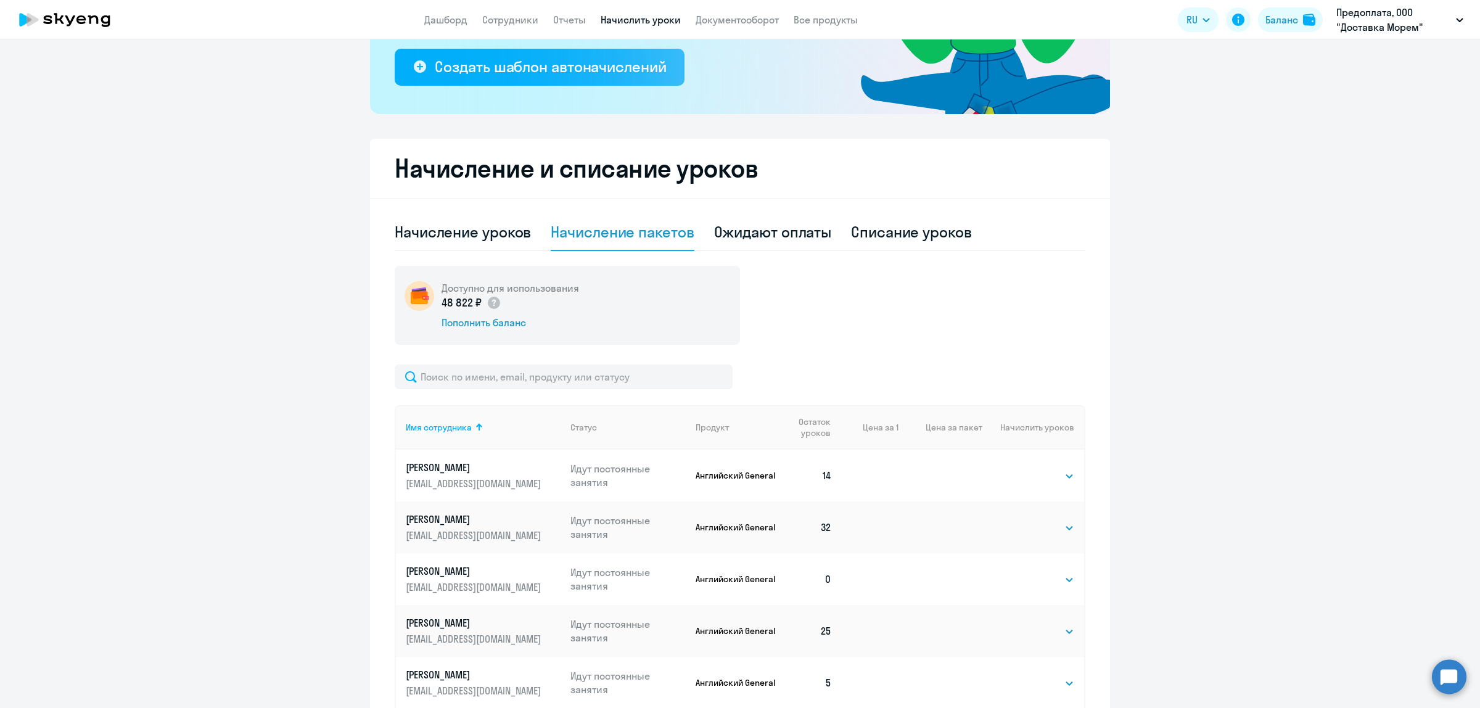
scroll to position [308, 0]
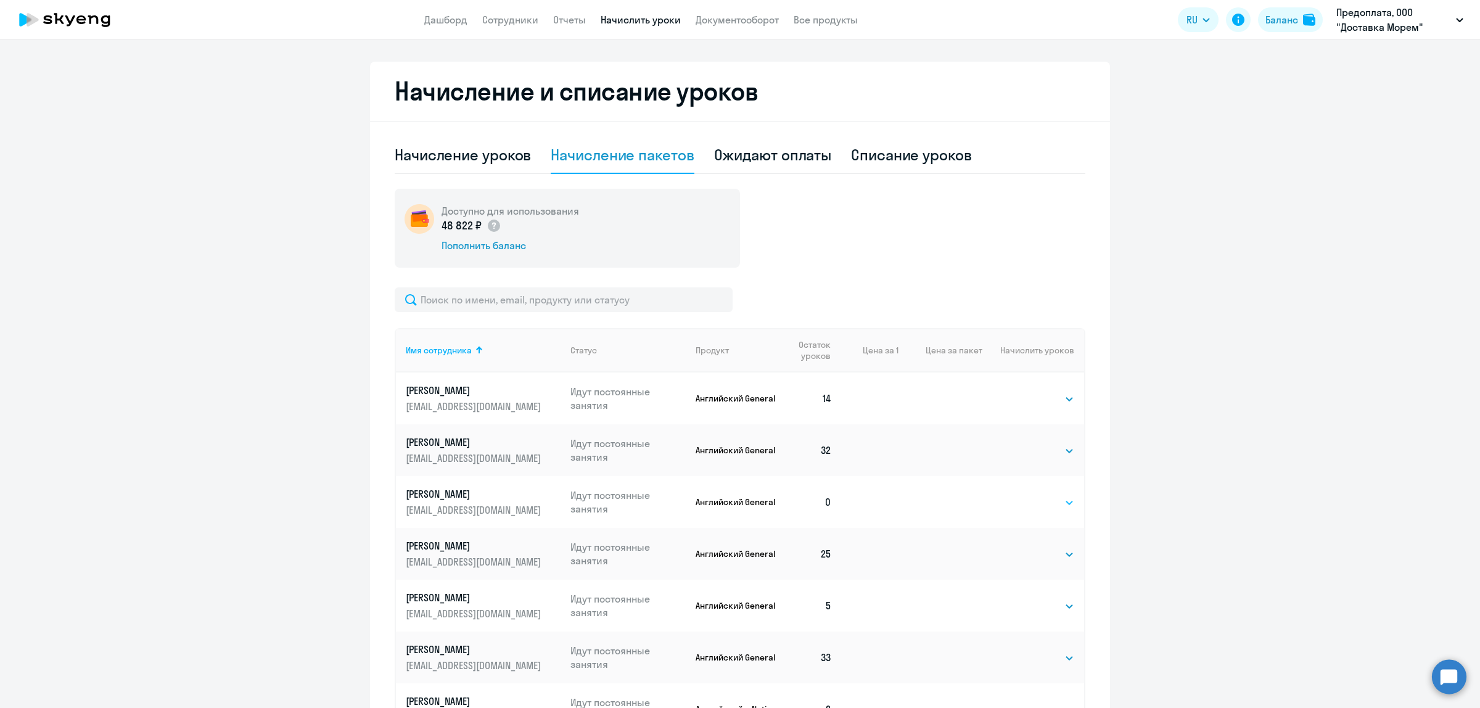
click at [1036, 504] on select "Выбрать 4 8 16 32 64 96 128" at bounding box center [1049, 502] width 51 height 15
select select "32"
click at [1024, 495] on select "Выбрать 4 8 16 32 64 96 128" at bounding box center [1049, 502] width 51 height 15
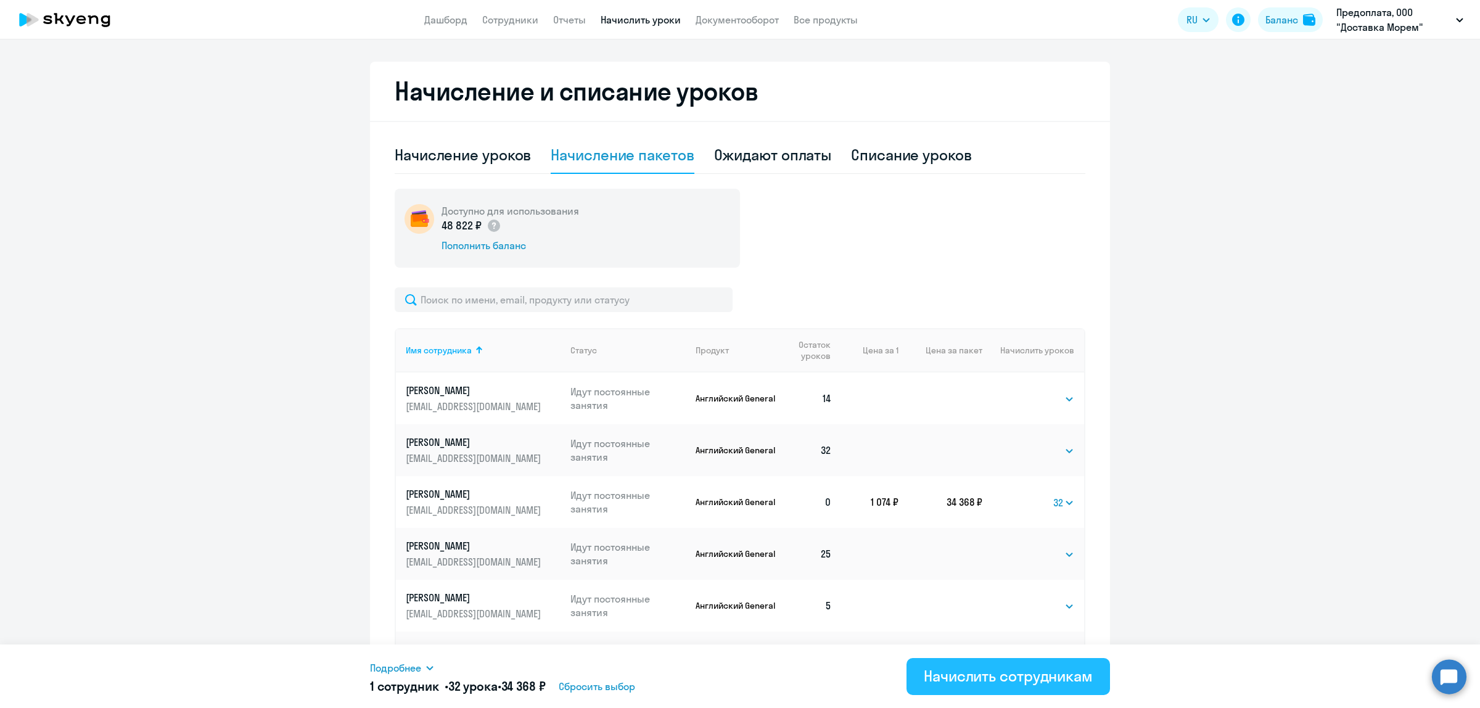
click at [1046, 673] on div "Начислить сотрудникам" at bounding box center [1008, 676] width 169 height 20
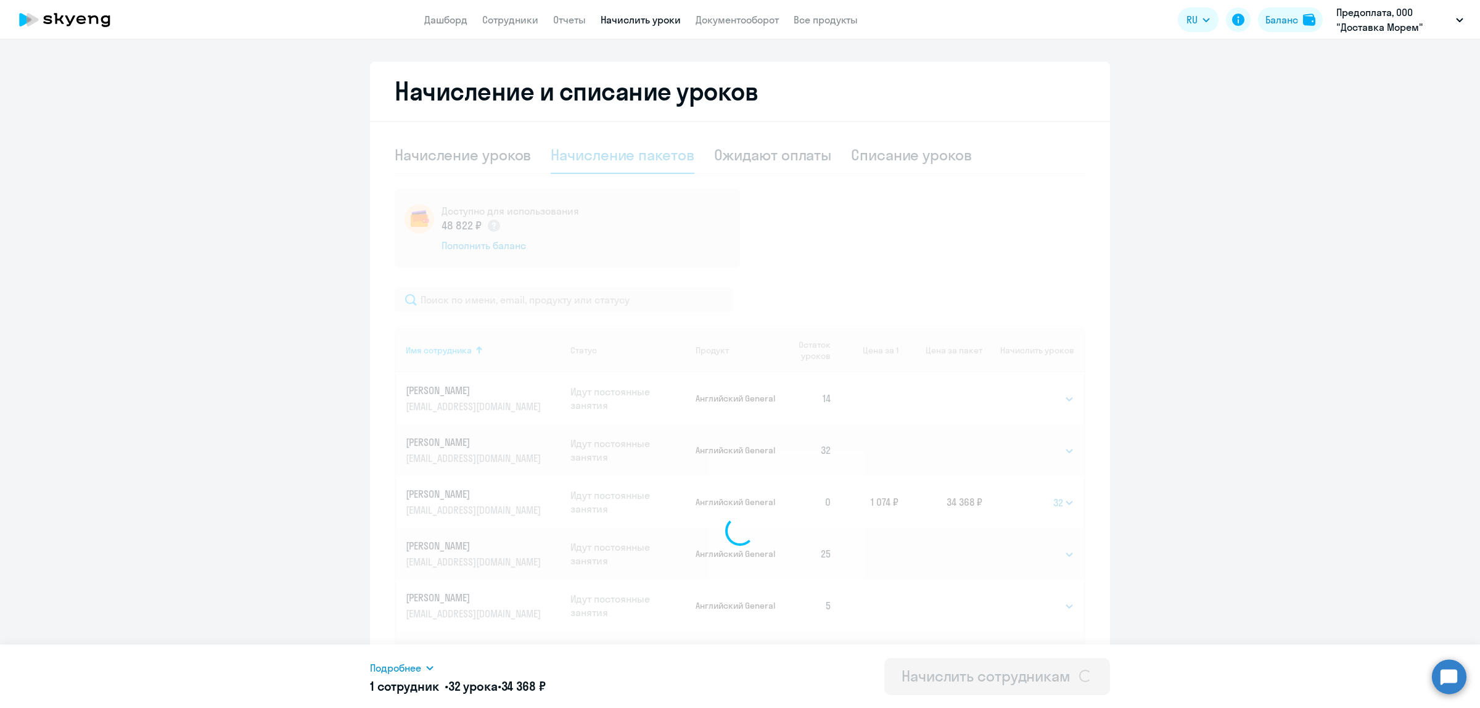
select select
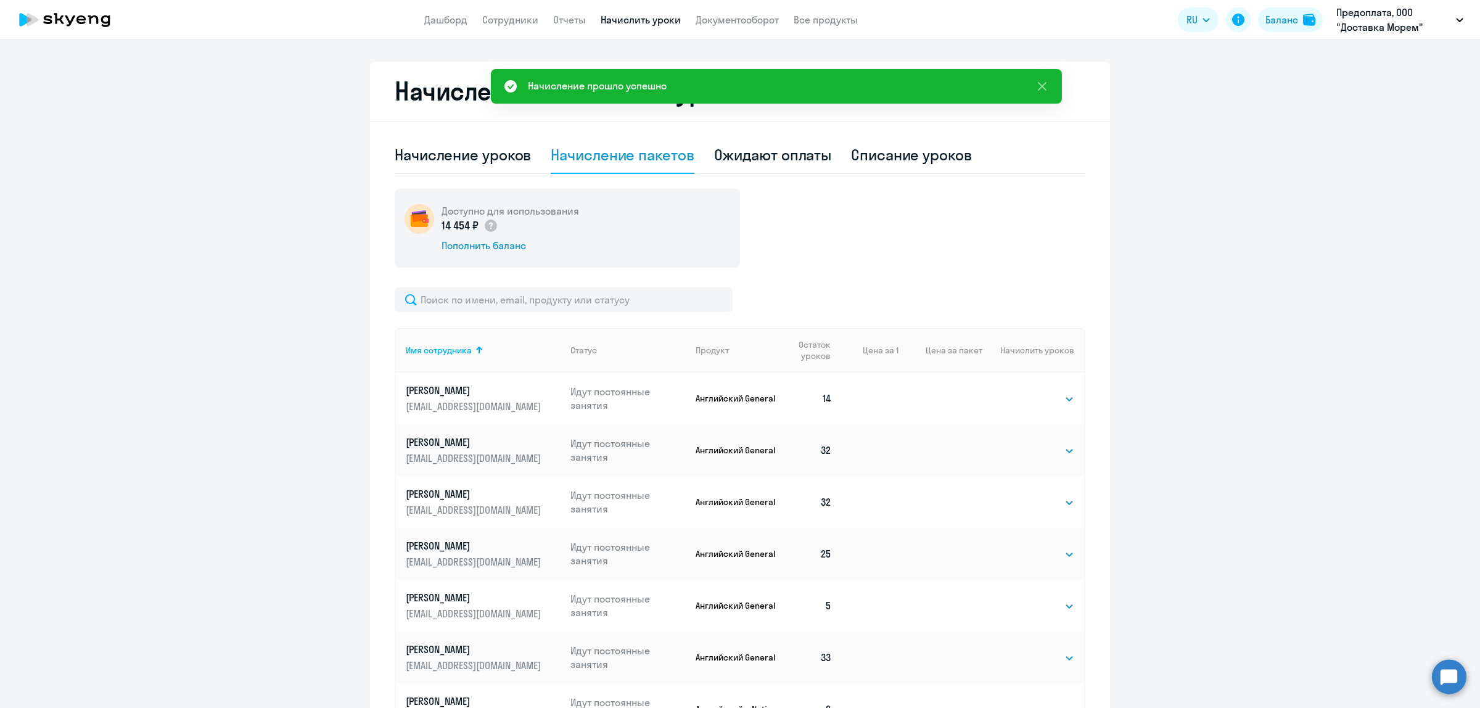
click at [506, 8] on app-header "Дашборд Сотрудники Отчеты Начислить уроки Документооборот Все продукты Дашборд …" at bounding box center [740, 19] width 1480 height 39
click at [507, 20] on link "Сотрудники" at bounding box center [510, 20] width 56 height 12
select select "30"
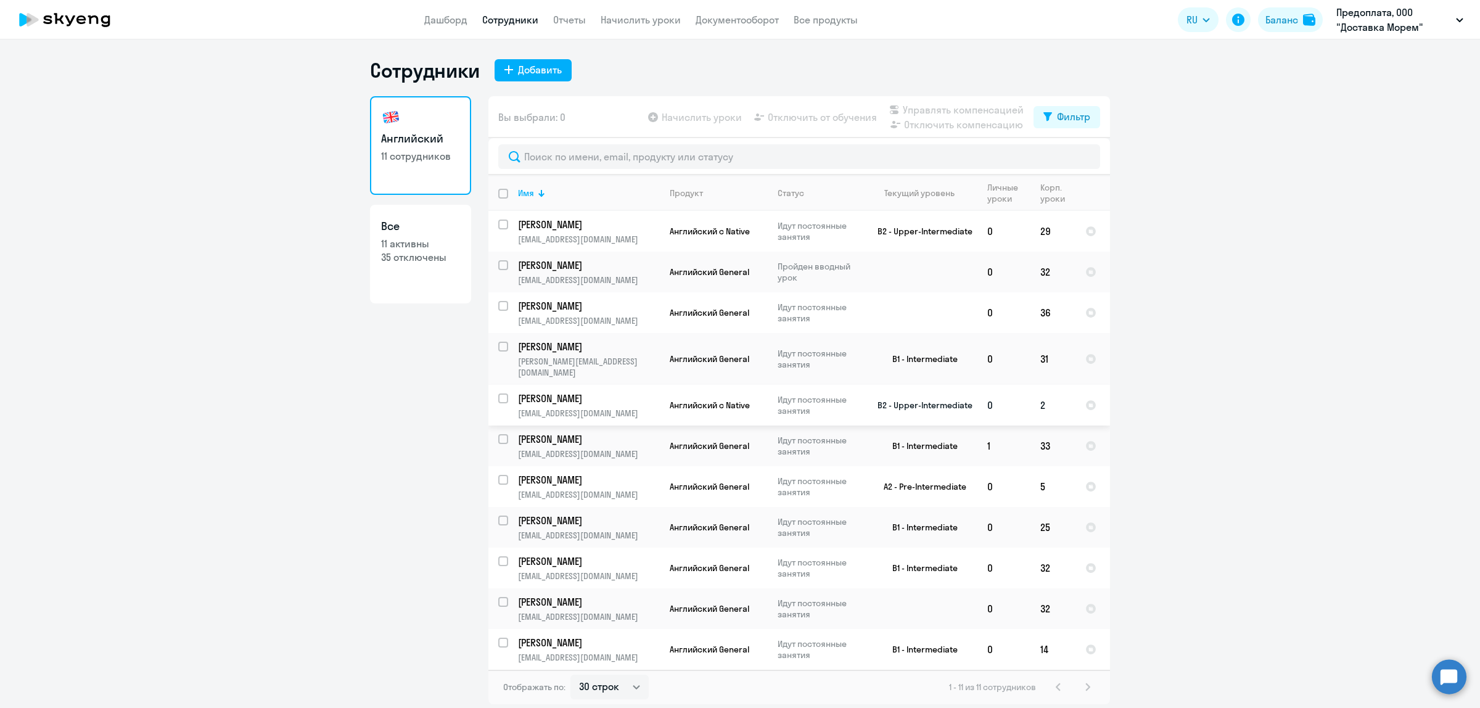
click at [605, 408] on p "[EMAIL_ADDRESS][DOMAIN_NAME]" at bounding box center [588, 413] width 141 height 11
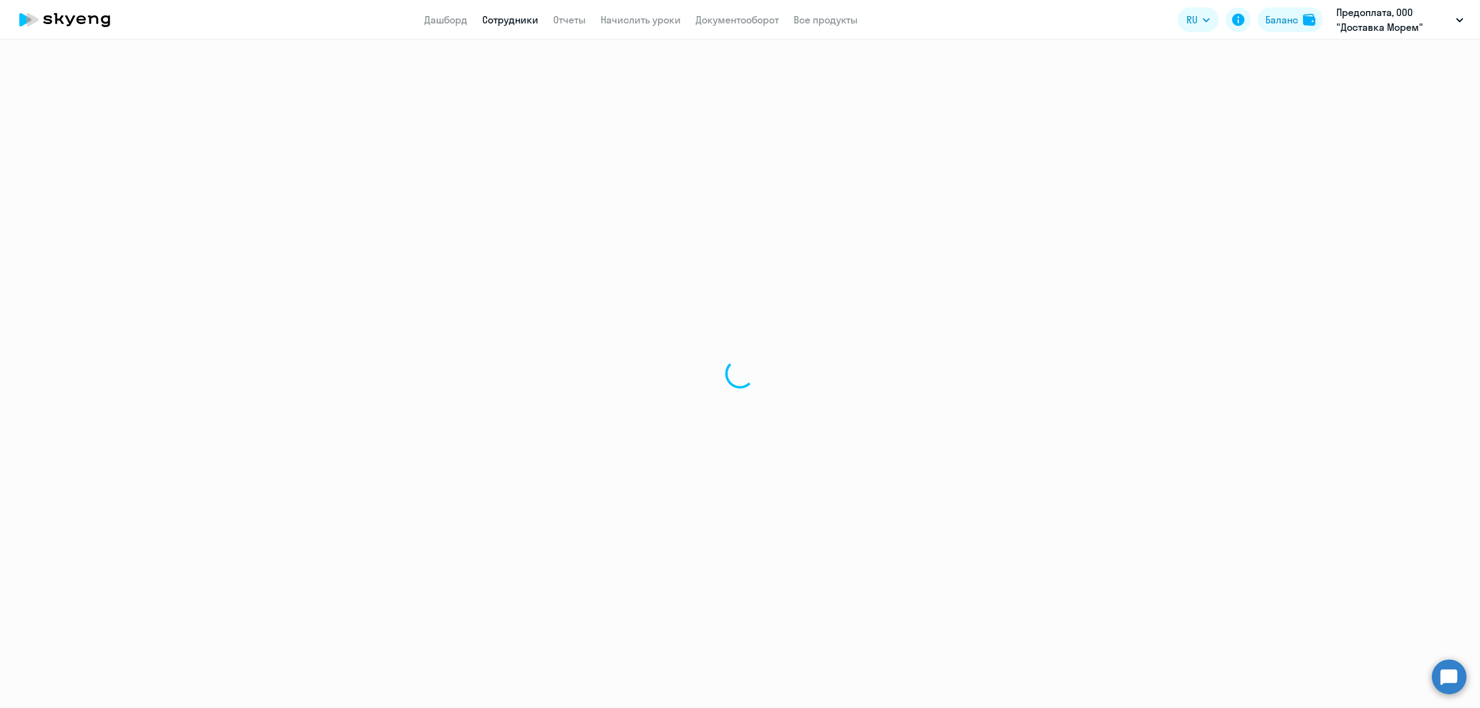
select select "english"
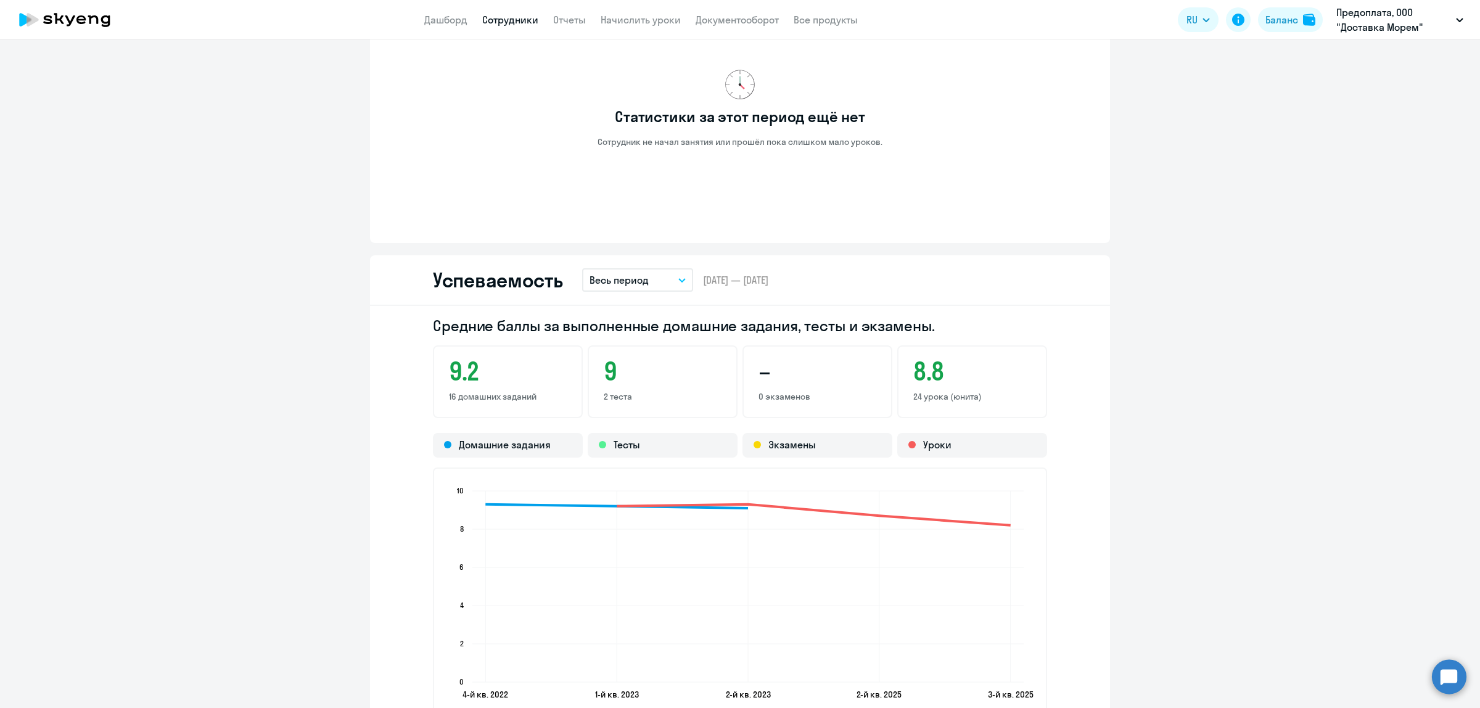
scroll to position [1002, 0]
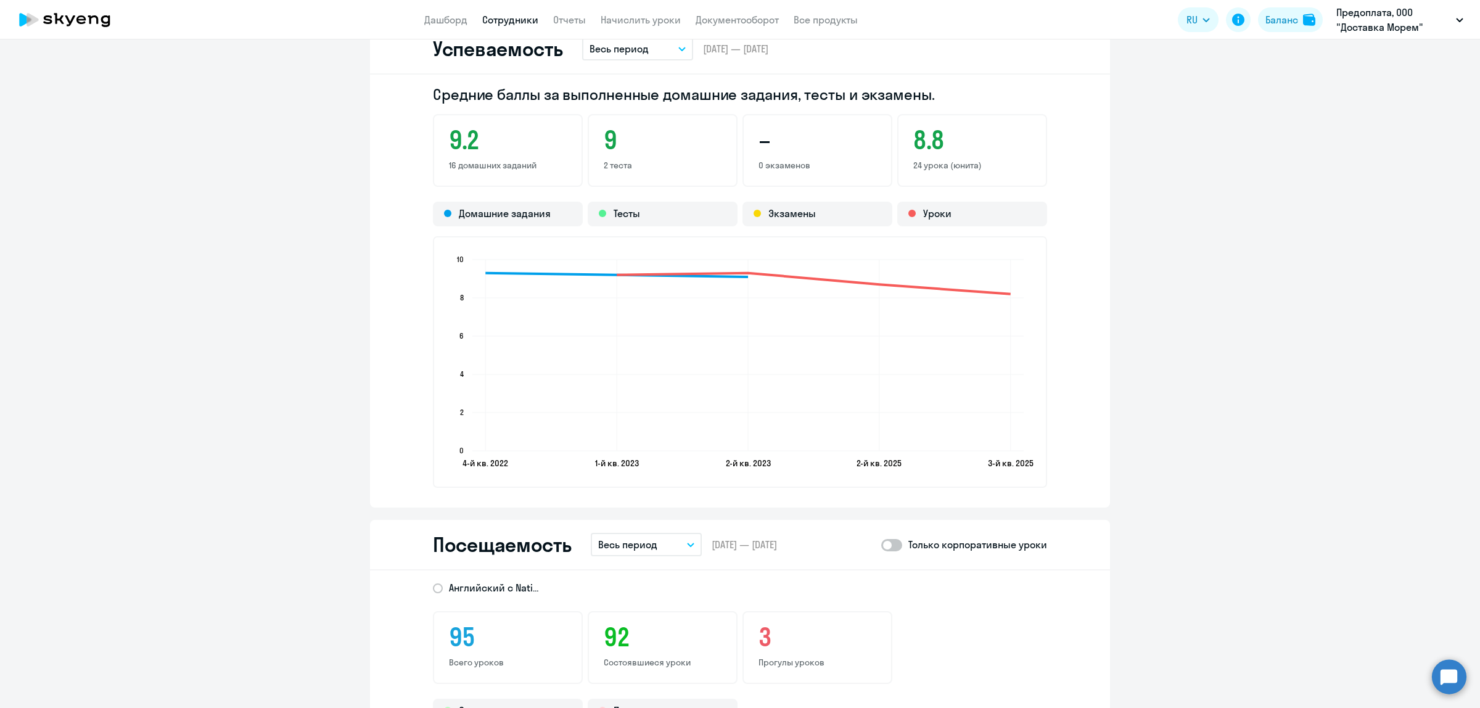
click at [682, 544] on button "Весь период" at bounding box center [646, 544] width 111 height 23
click at [663, 583] on li "Текущий месяц" at bounding box center [656, 579] width 130 height 31
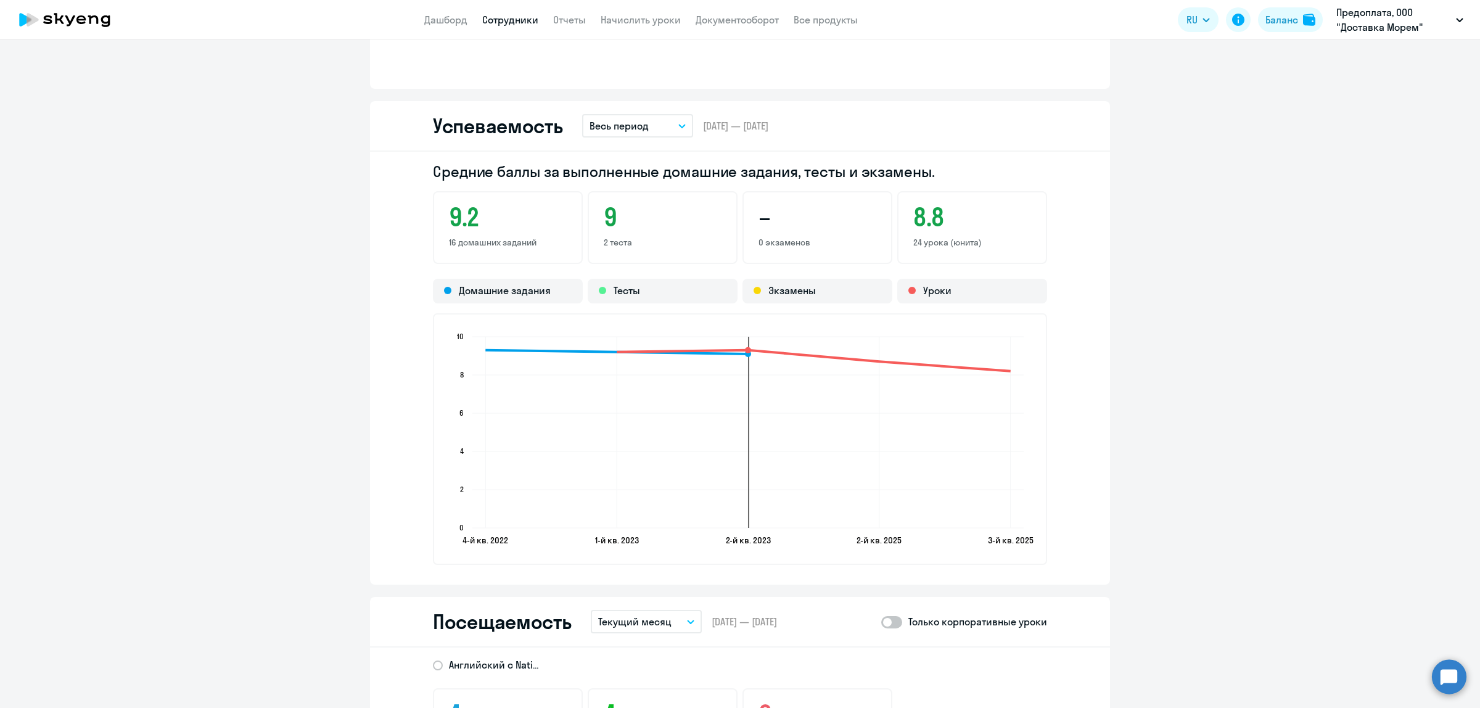
scroll to position [1310, 0]
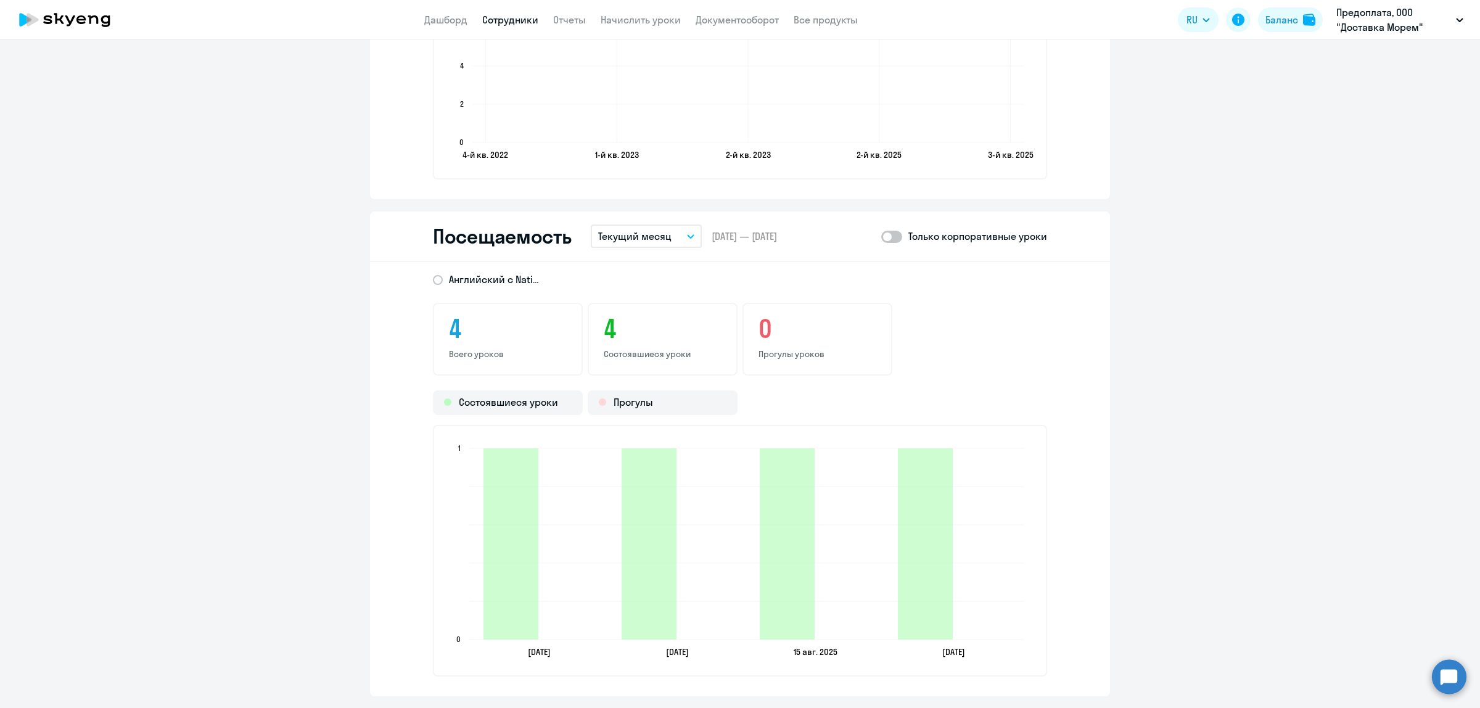
click at [687, 234] on icon "button" at bounding box center [690, 236] width 7 height 4
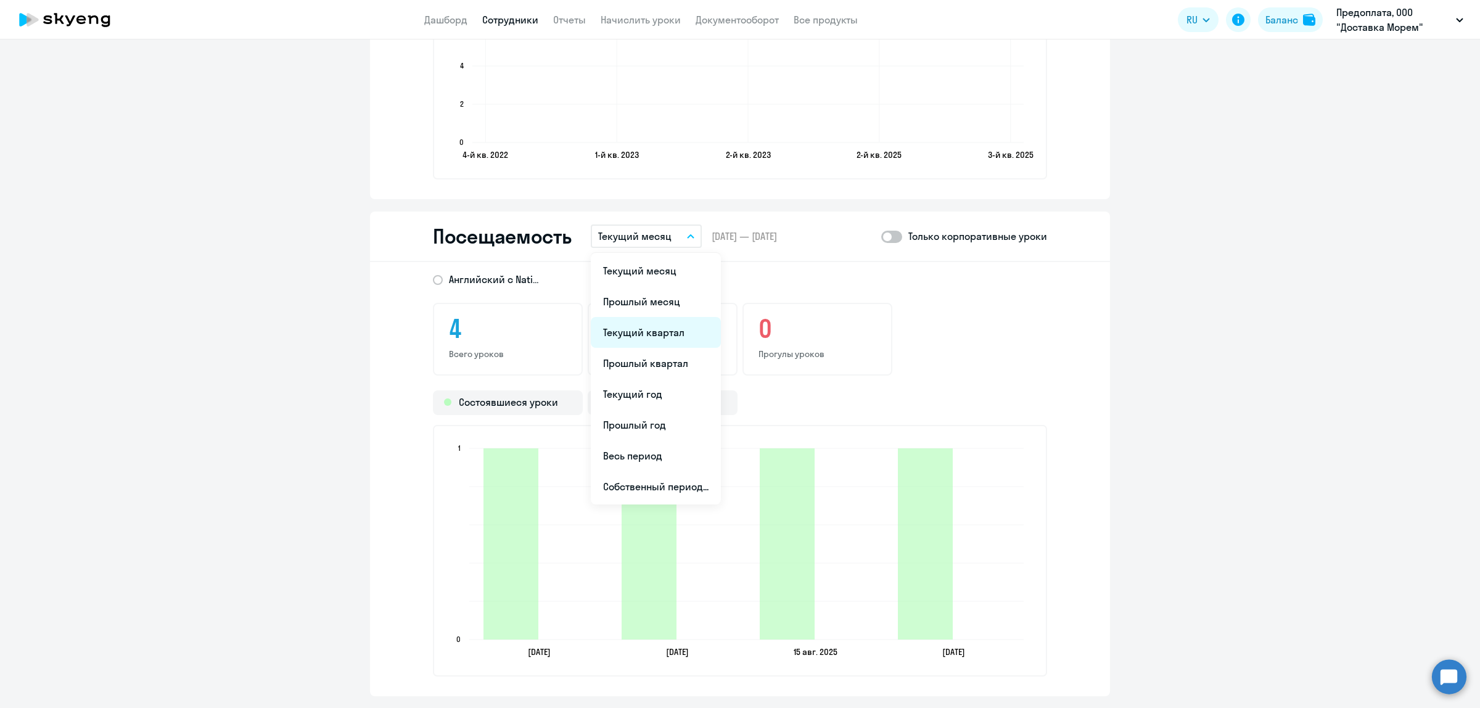
click at [648, 317] on li "Текущий квартал" at bounding box center [656, 332] width 130 height 31
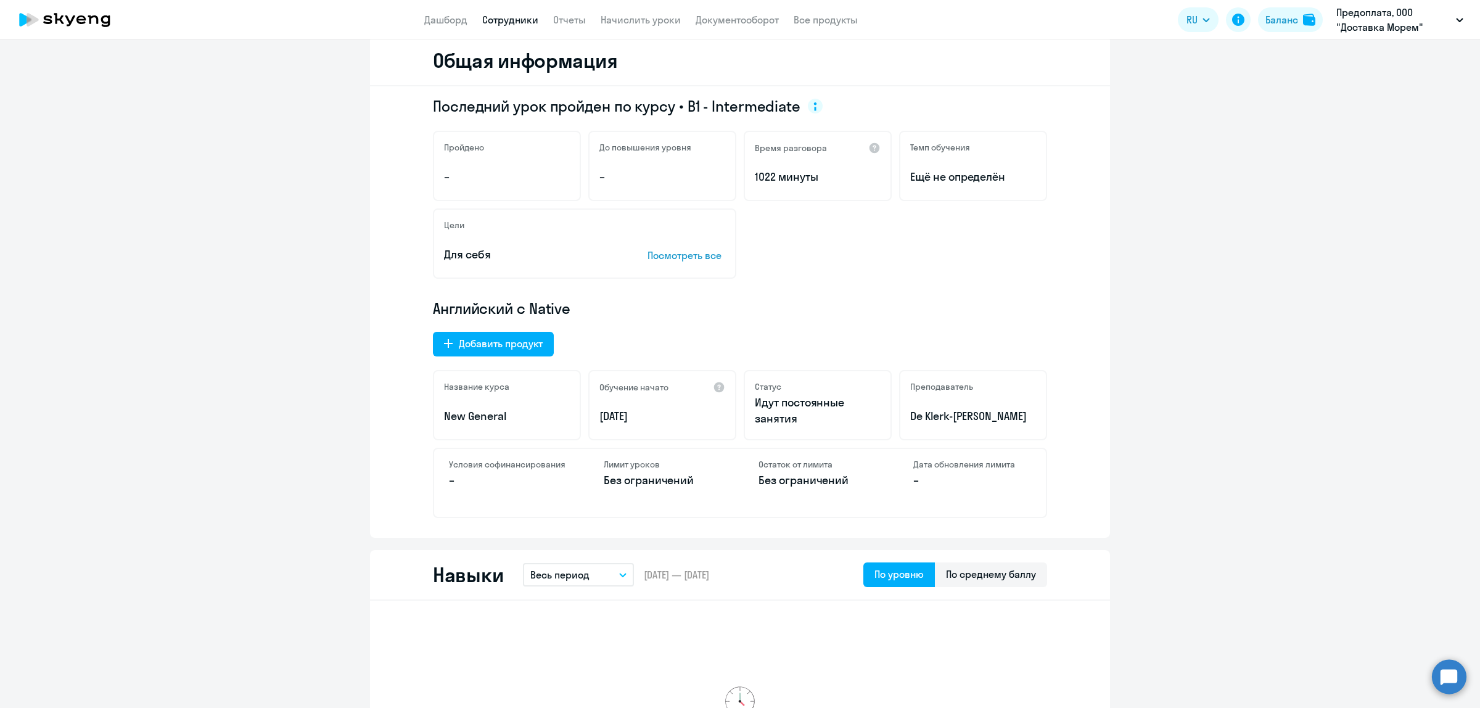
scroll to position [0, 0]
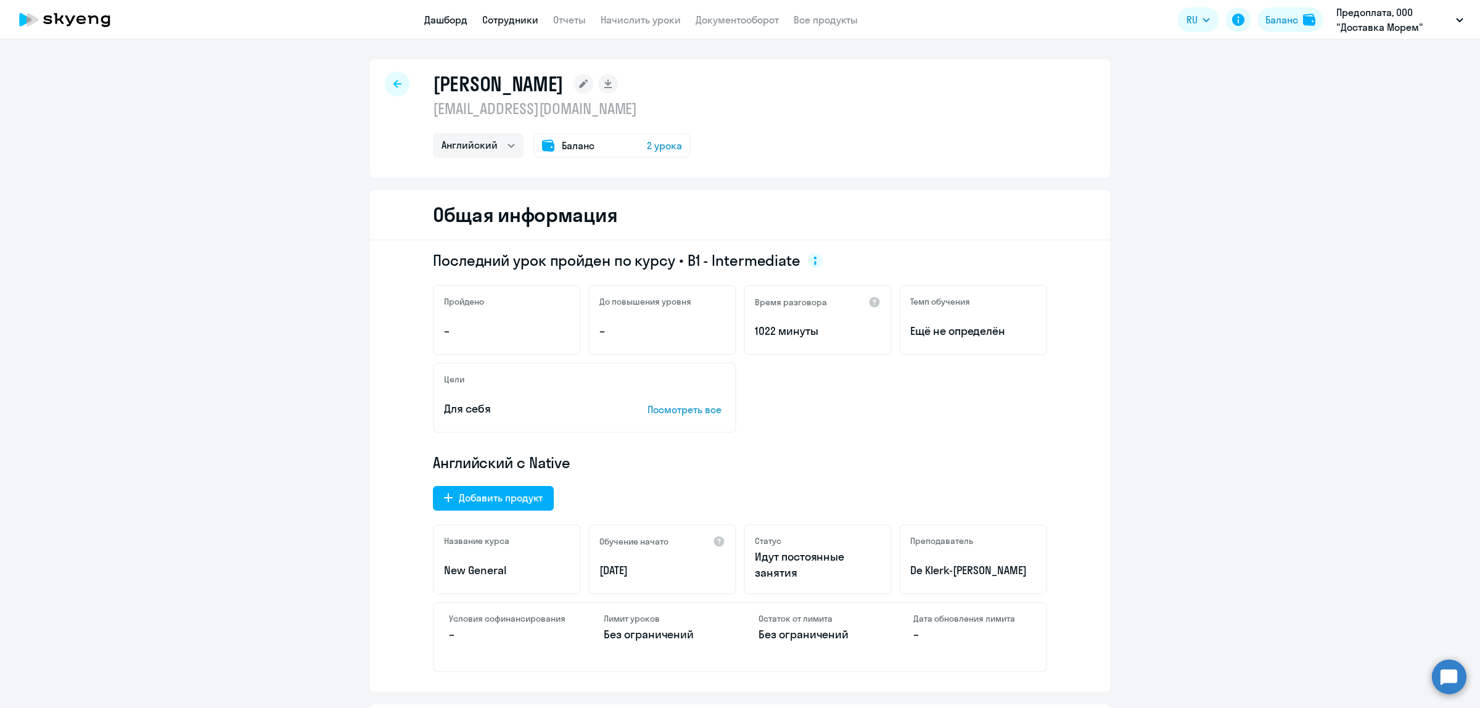
click at [450, 14] on link "Дашборд" at bounding box center [445, 20] width 43 height 12
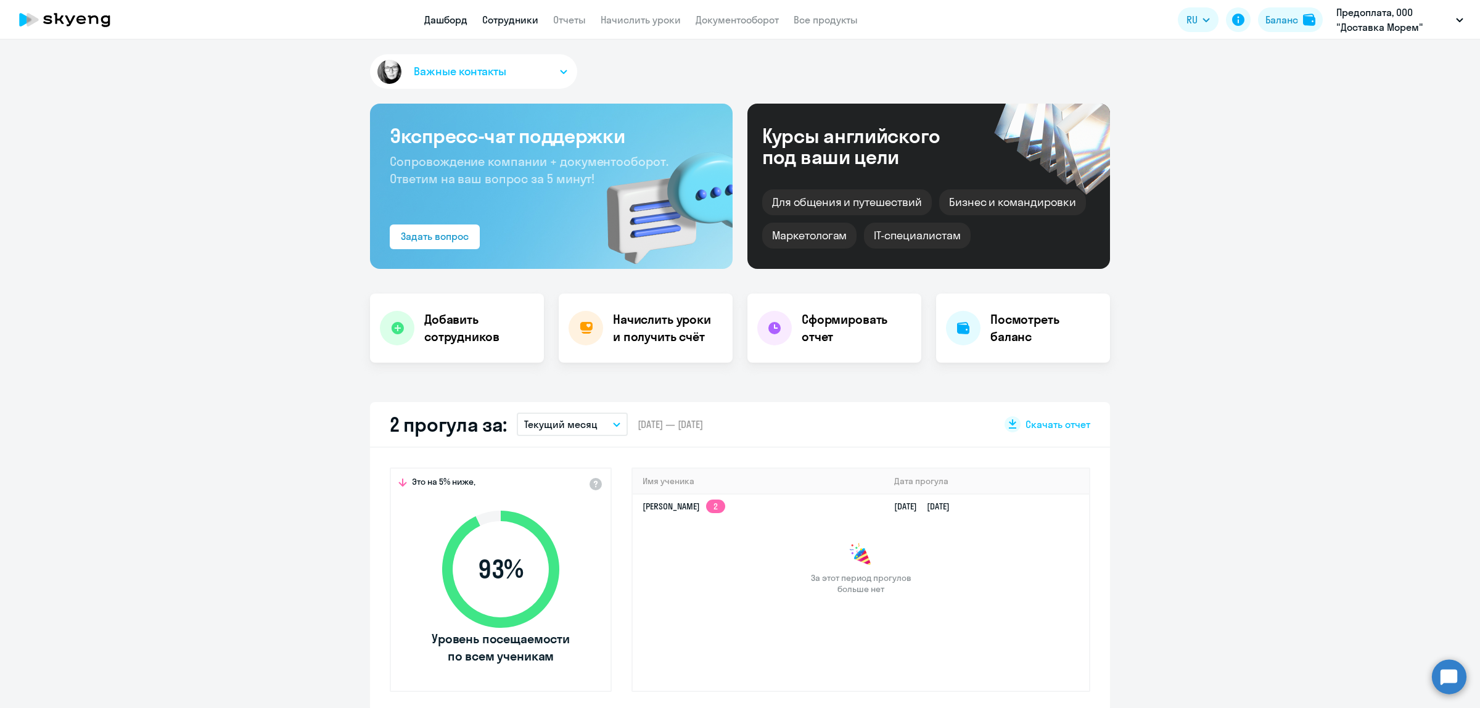
click at [509, 15] on link "Сотрудники" at bounding box center [510, 20] width 56 height 12
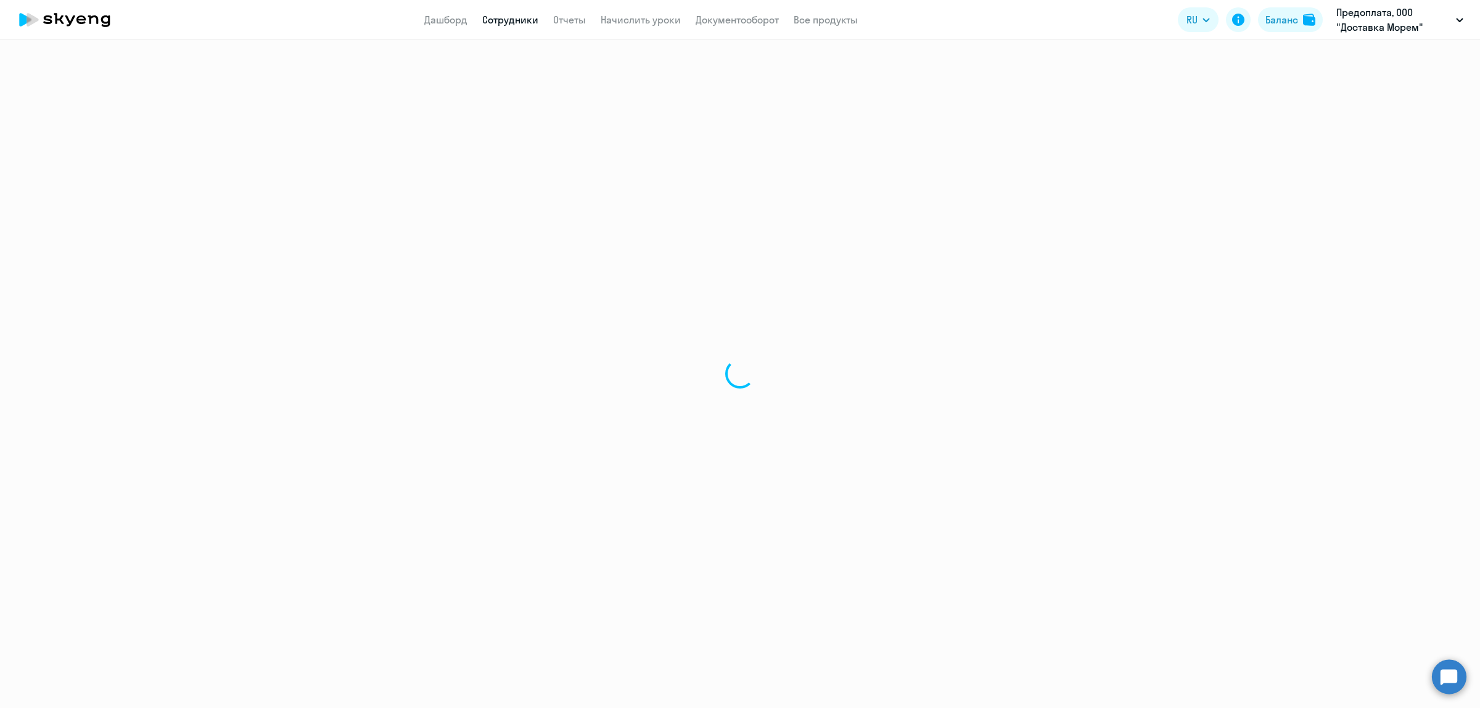
select select "30"
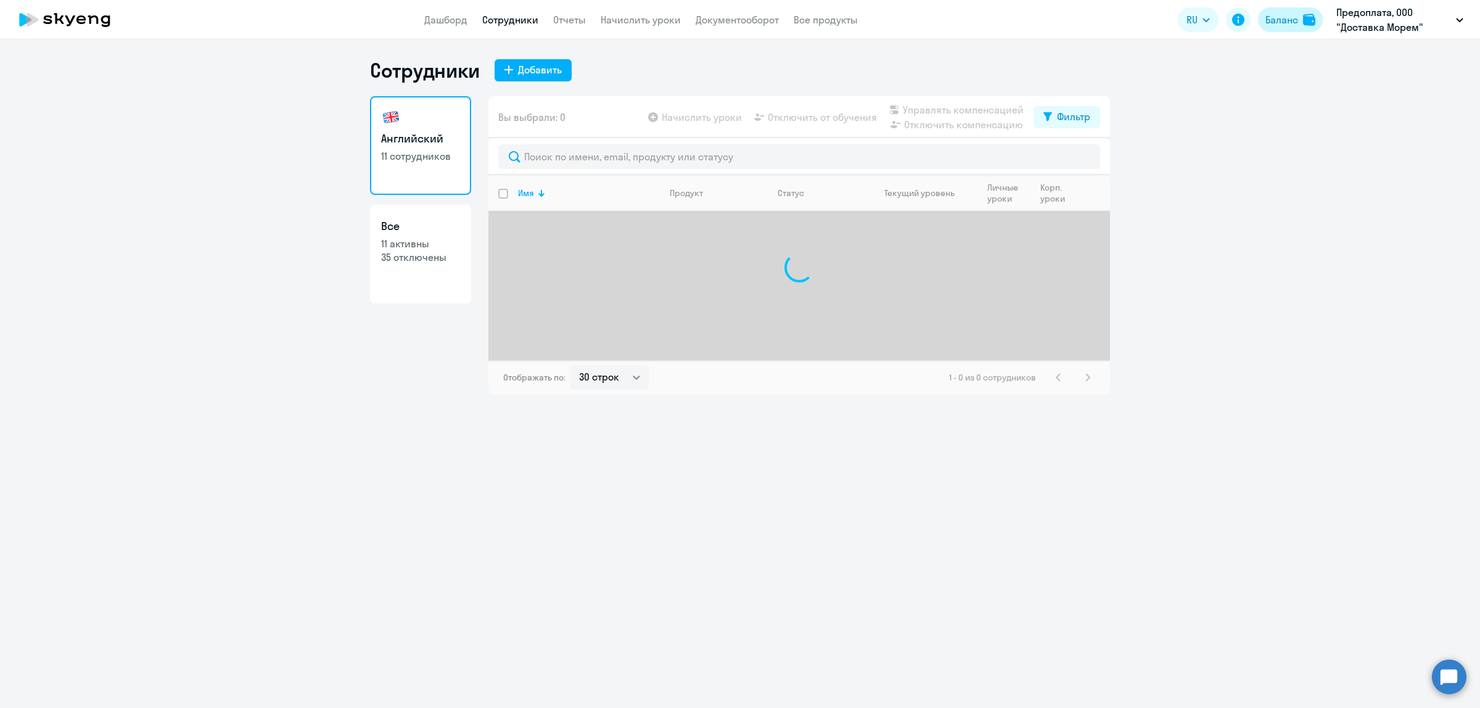
click at [1295, 20] on div "Баланс" at bounding box center [1281, 19] width 33 height 15
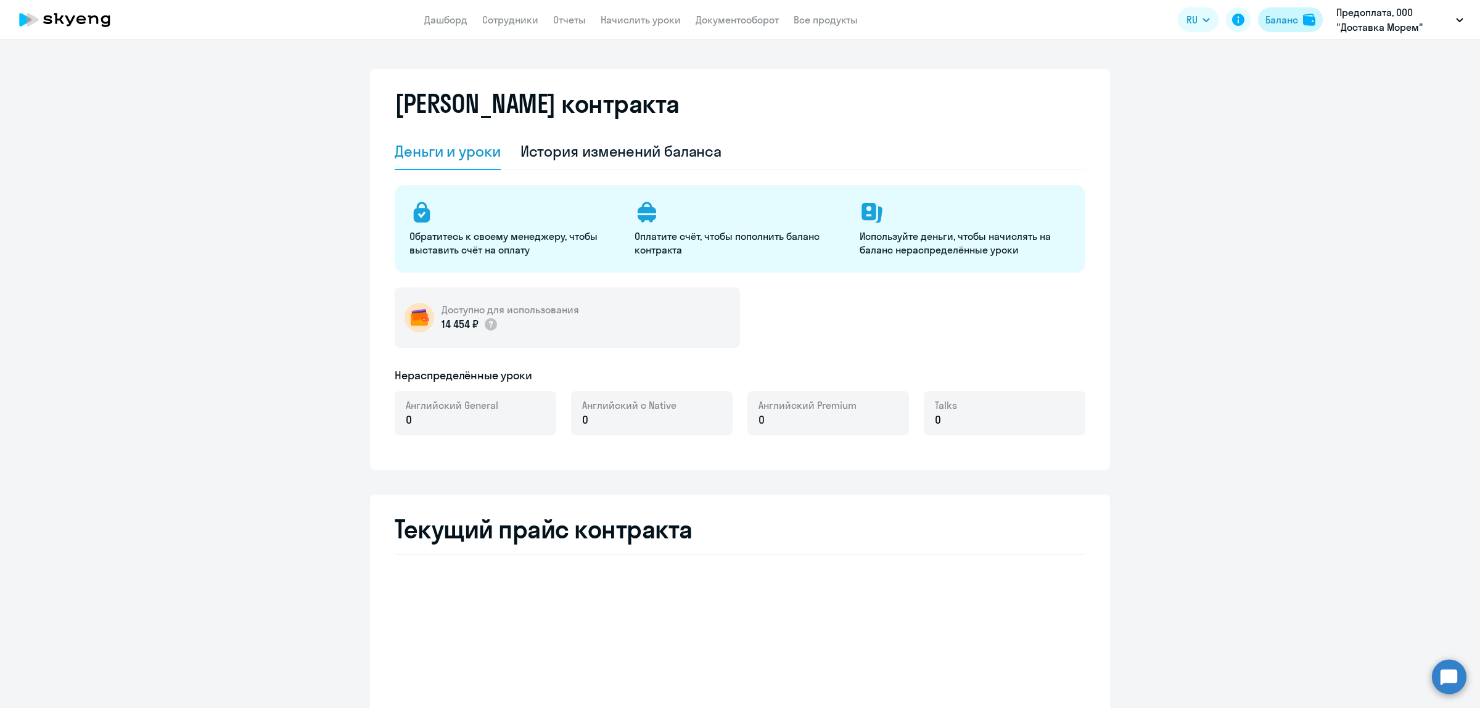
select select "english_adult_not_native_speaker"
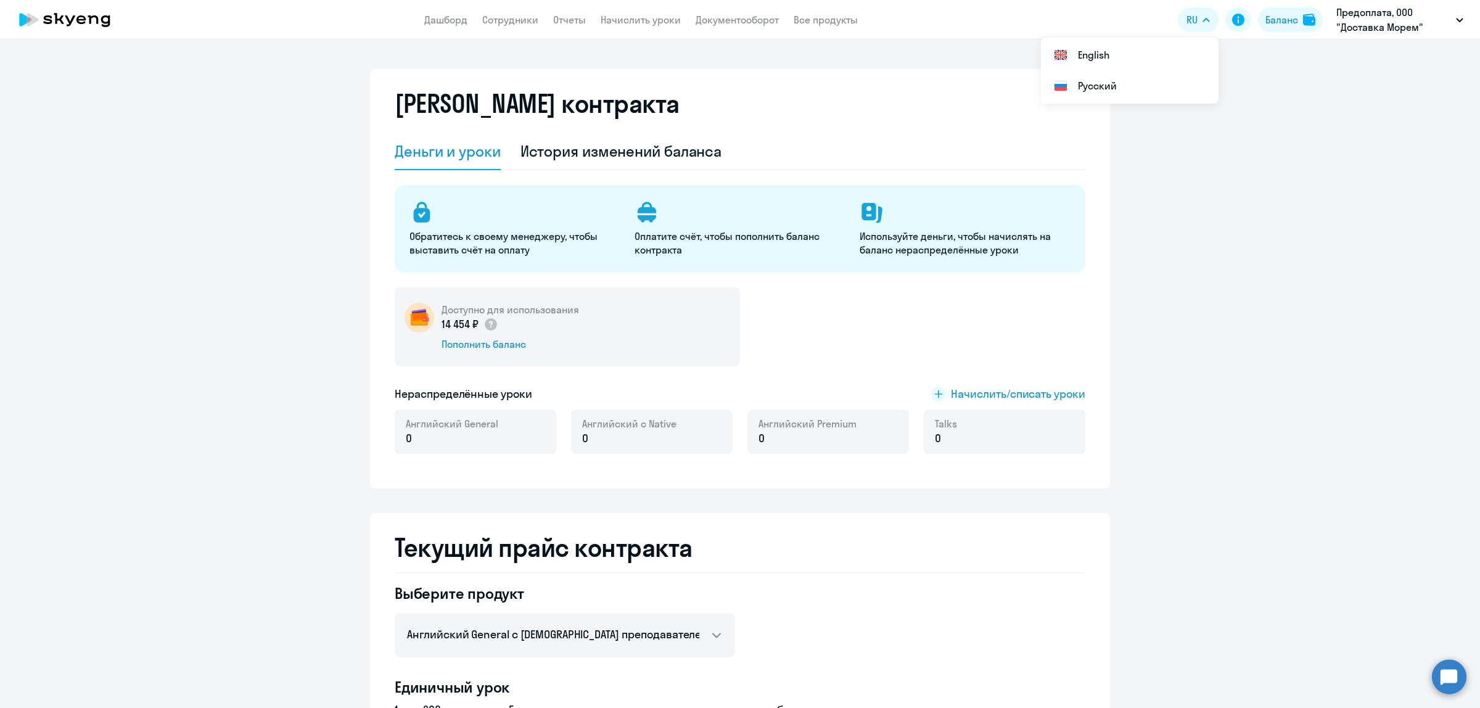
click at [595, 20] on nav "Дашборд Сотрудники Отчеты Начислить уроки Документооборот Все продукты" at bounding box center [640, 19] width 433 height 15
click at [611, 18] on link "Начислить уроки" at bounding box center [641, 20] width 80 height 12
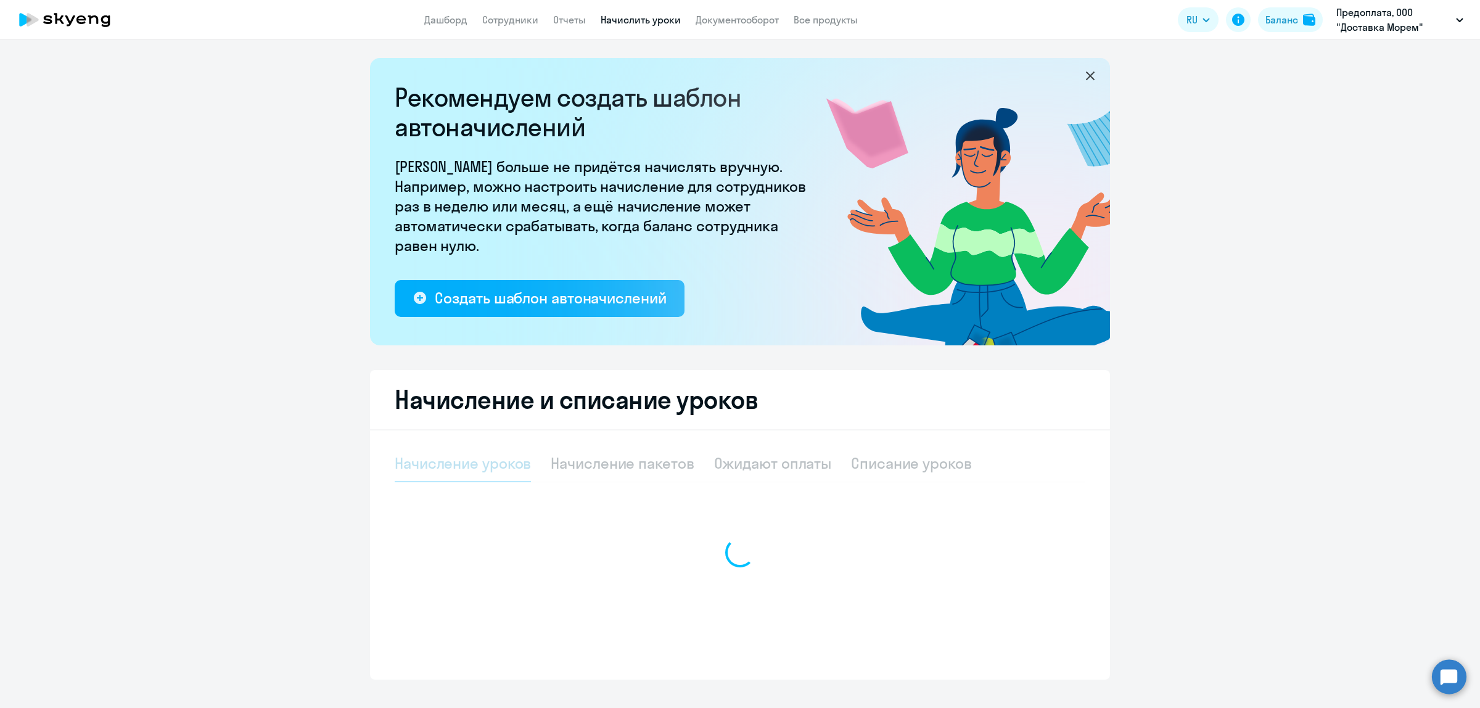
select select "10"
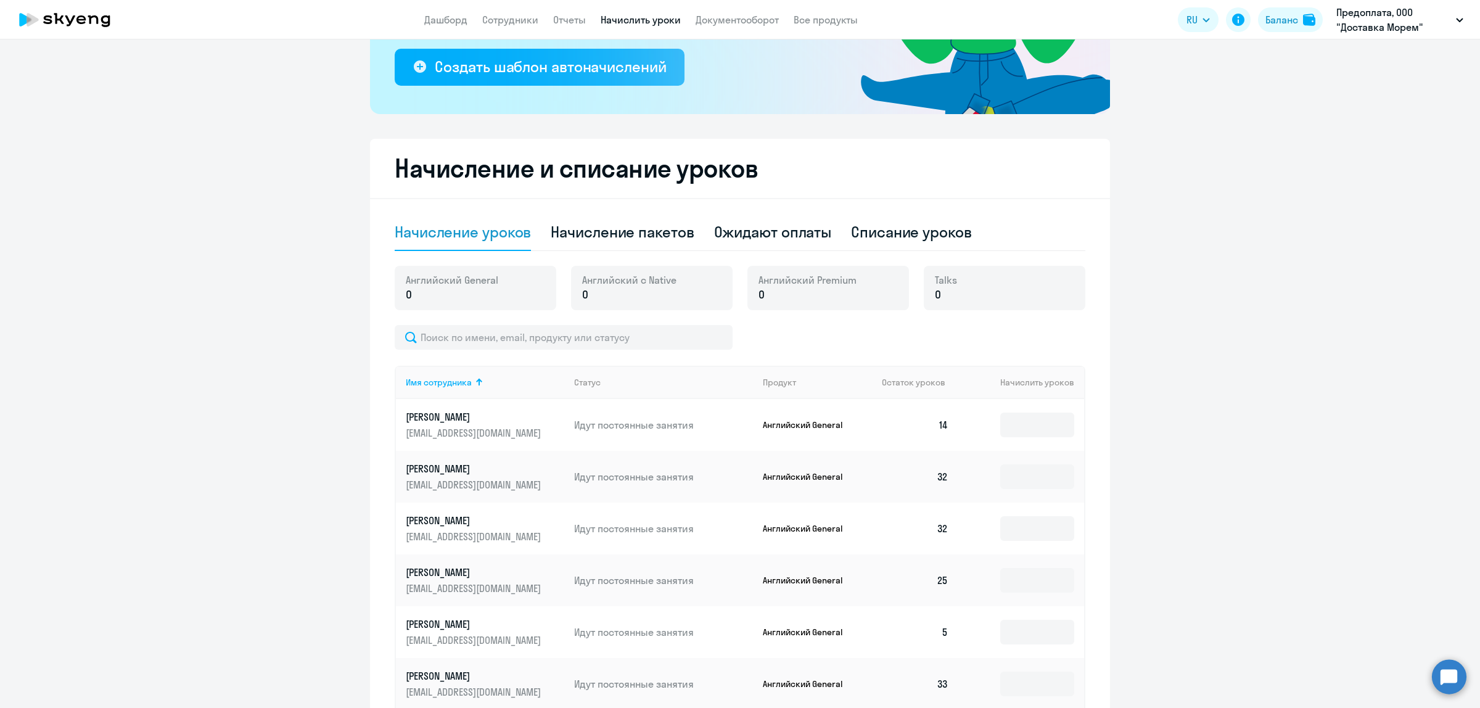
scroll to position [543, 0]
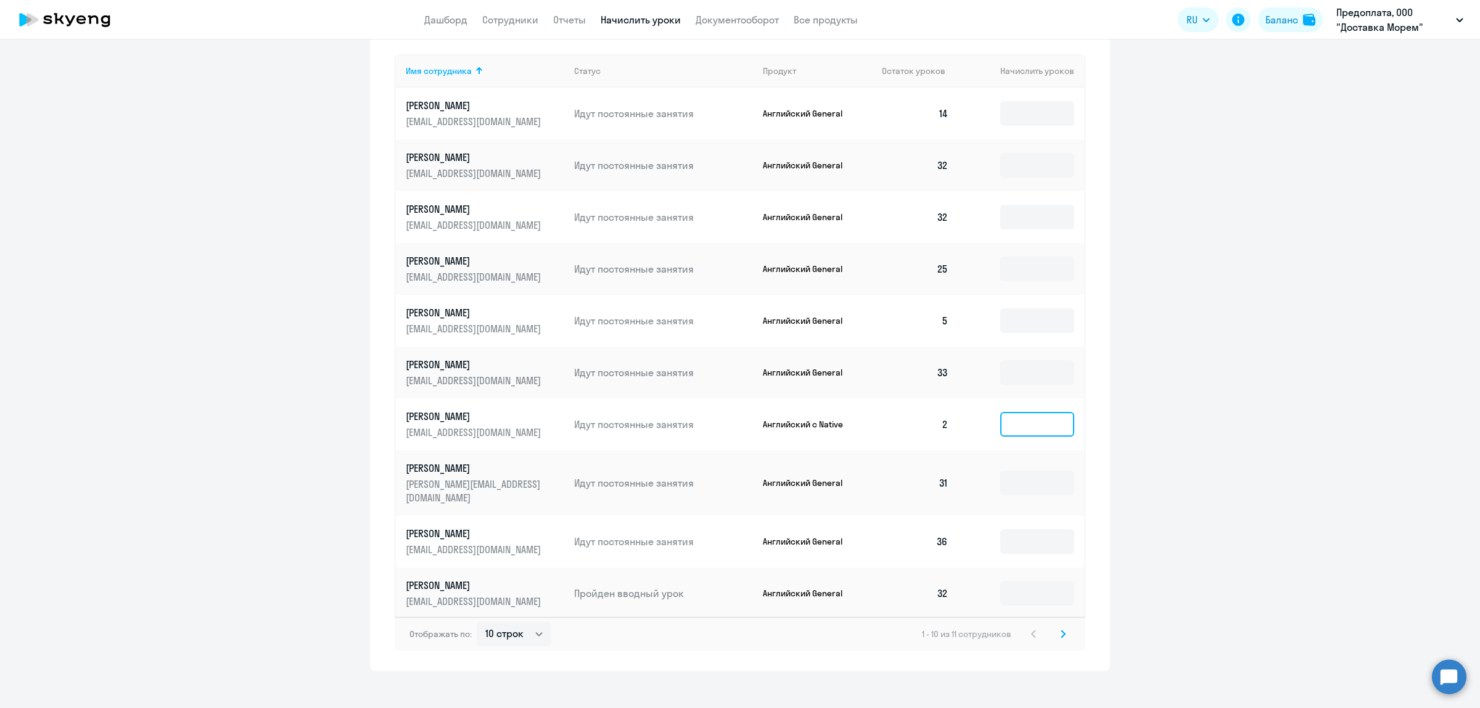
click at [1027, 429] on input at bounding box center [1037, 424] width 74 height 25
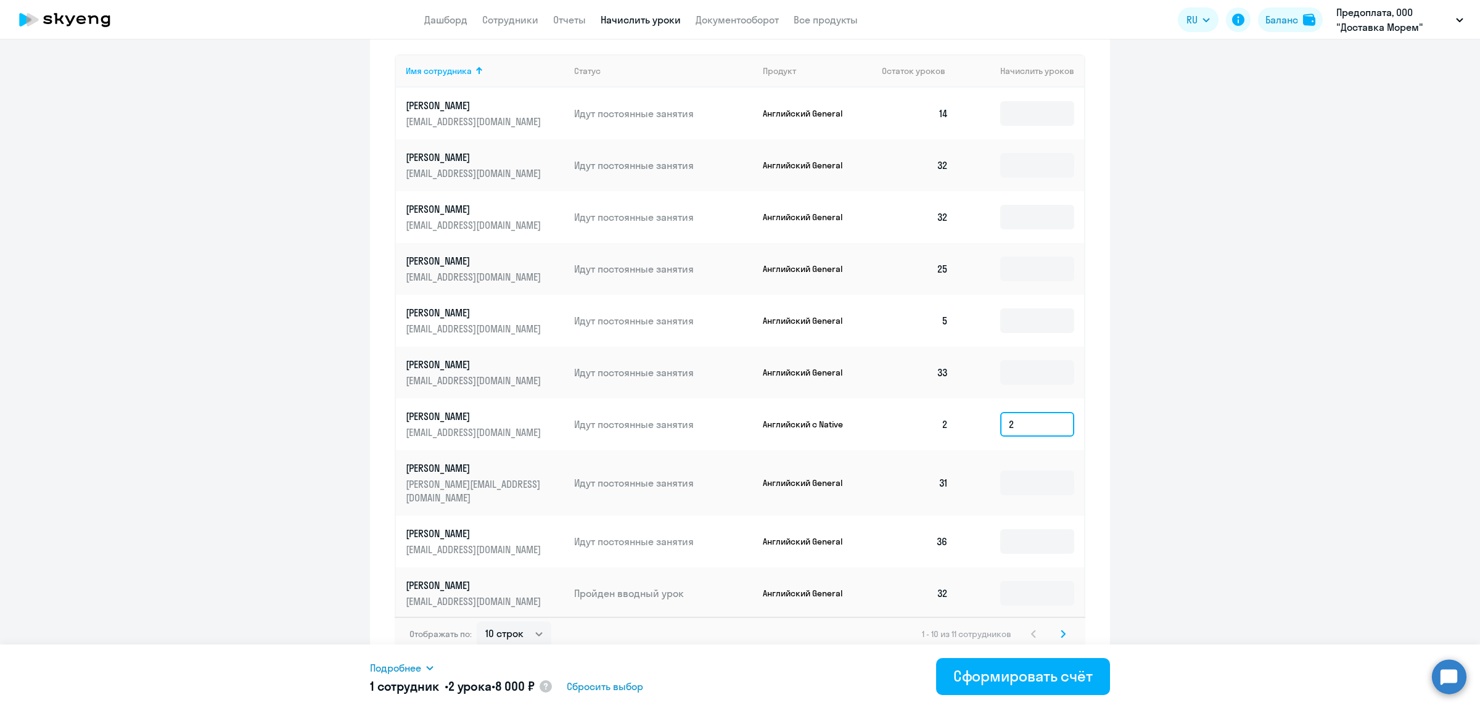
type input "2"
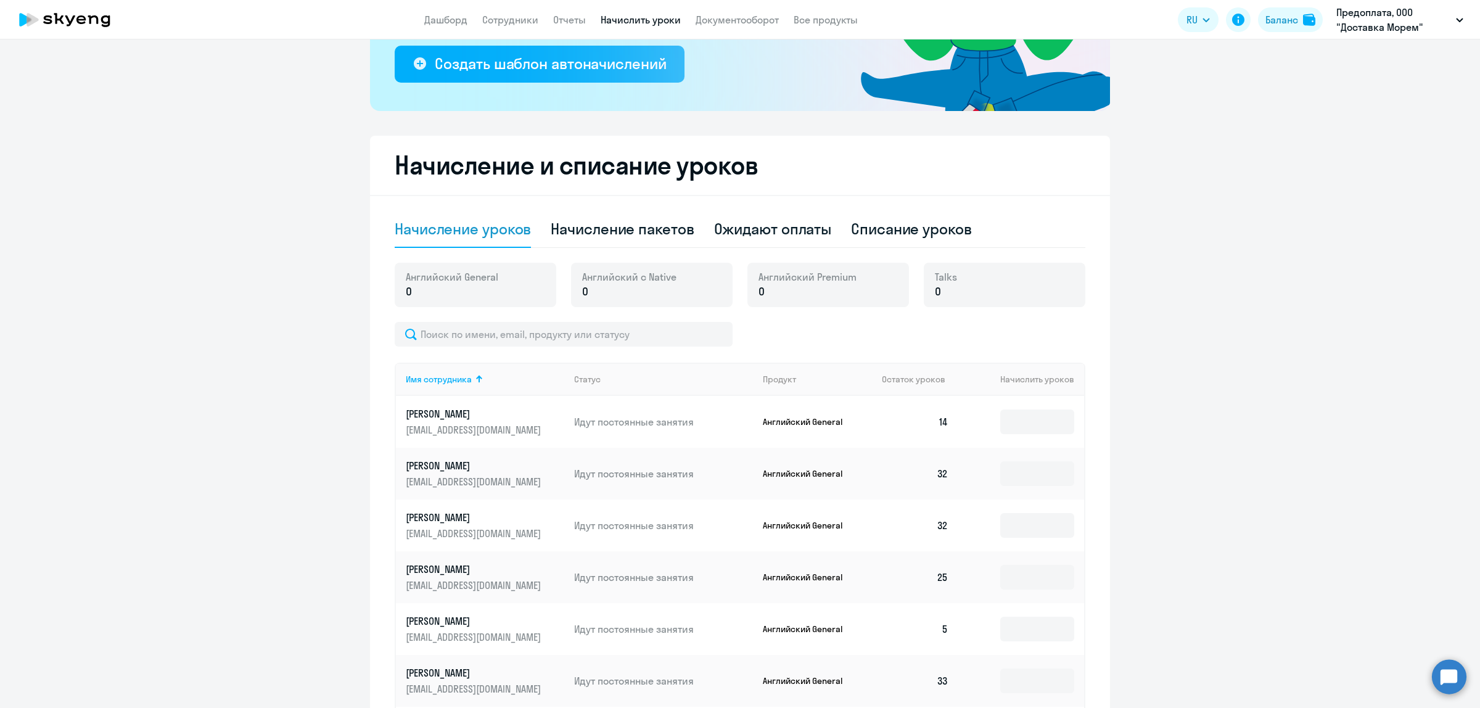
scroll to position [3, 0]
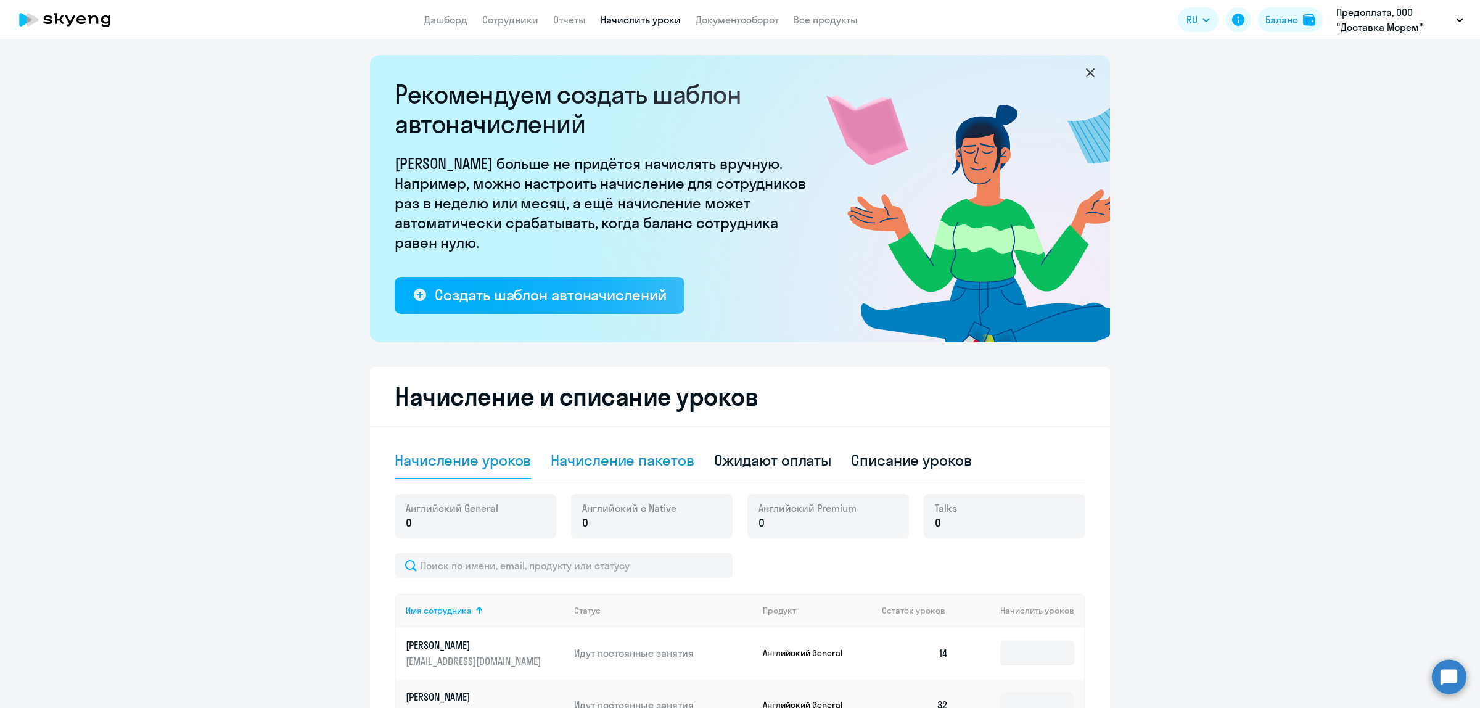
click at [615, 463] on div "Начисление пакетов" at bounding box center [622, 460] width 143 height 20
select select "10"
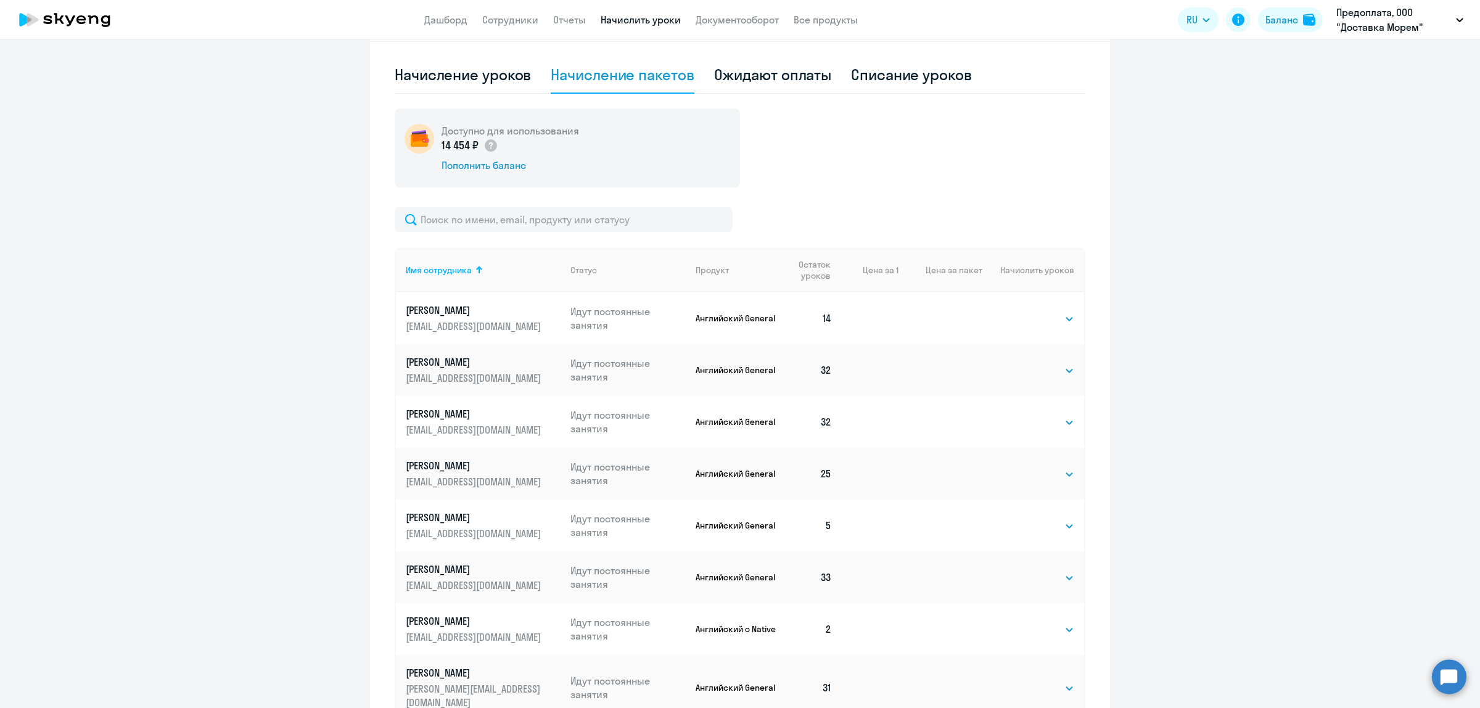
scroll to position [593, 0]
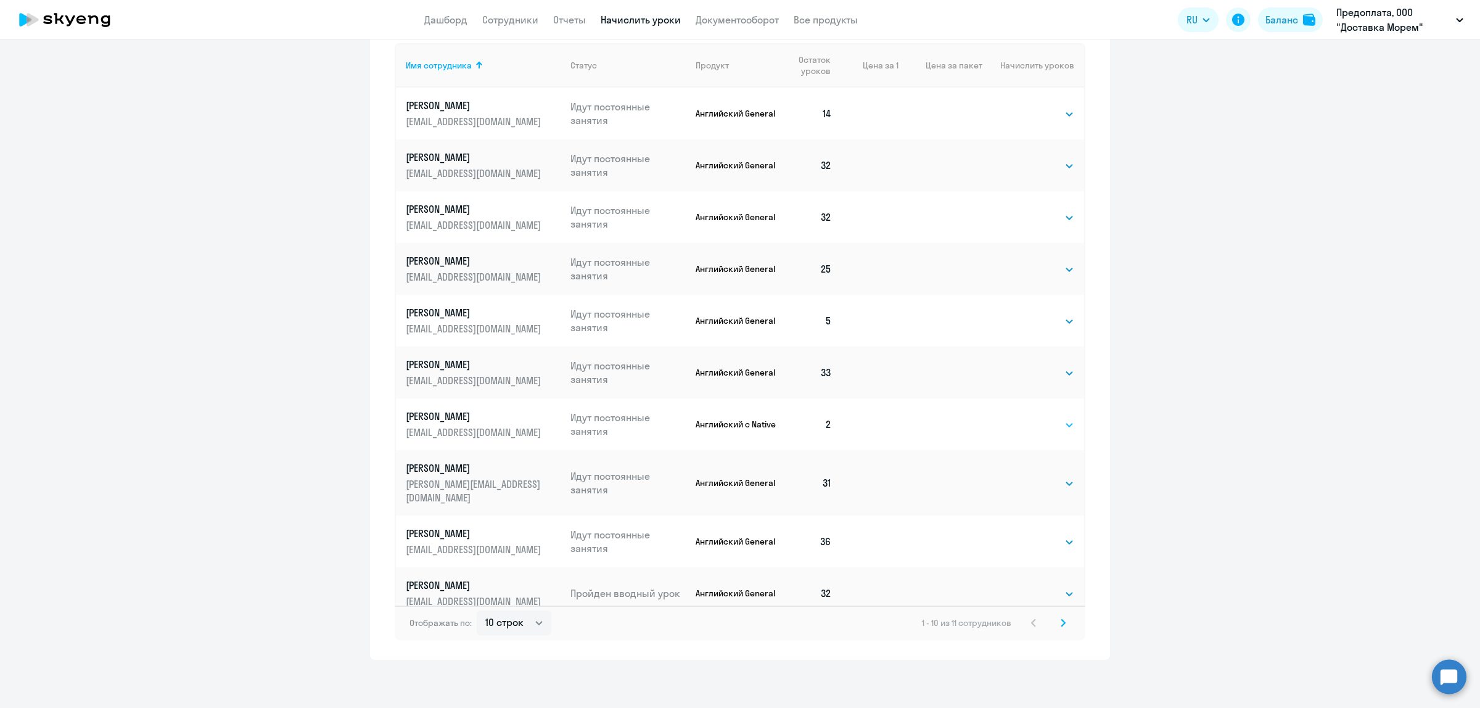
click at [1024, 419] on select "Выбрать 4 8 16 32 64 96 128" at bounding box center [1049, 424] width 51 height 15
select select "4"
click at [1024, 417] on select "Выбрать 4 8 16 32 64 96 128" at bounding box center [1049, 424] width 51 height 15
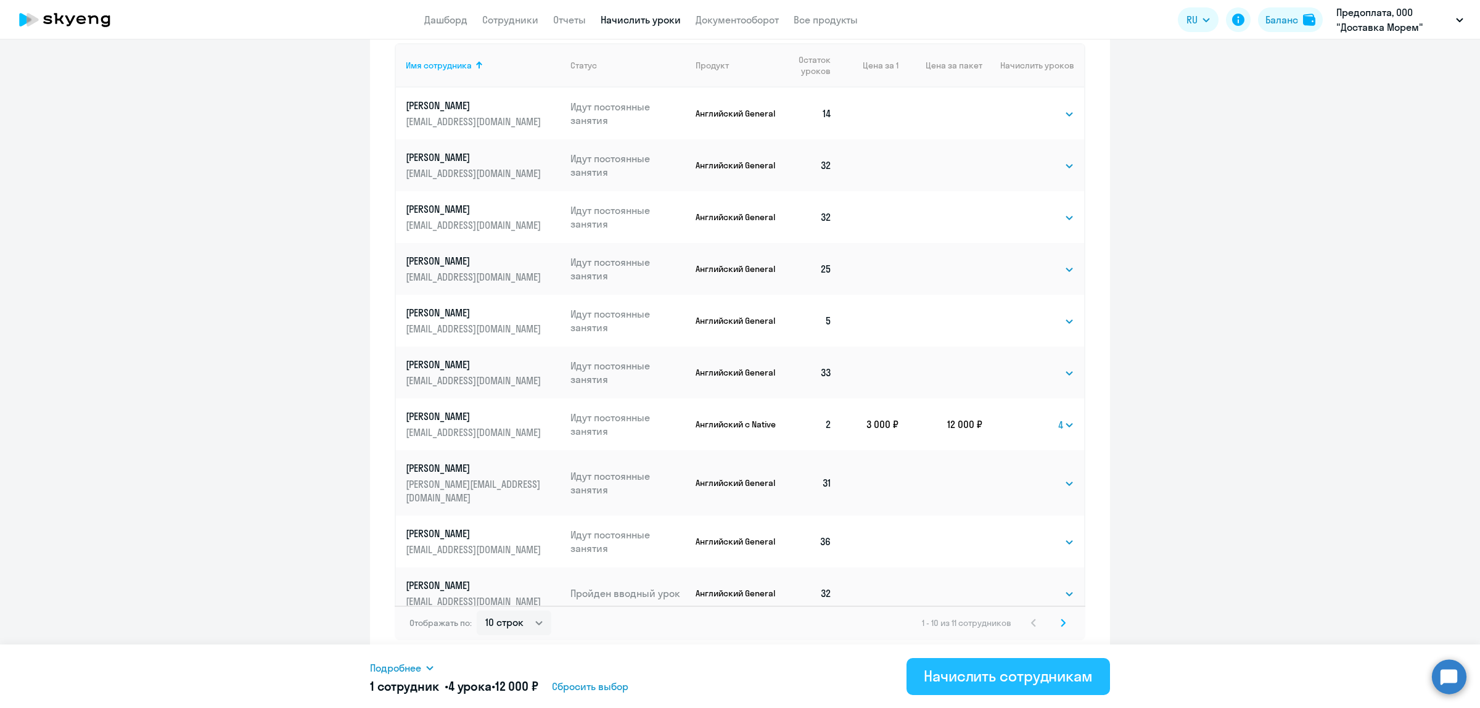
click at [953, 678] on div "Начислить сотрудникам" at bounding box center [1008, 676] width 169 height 20
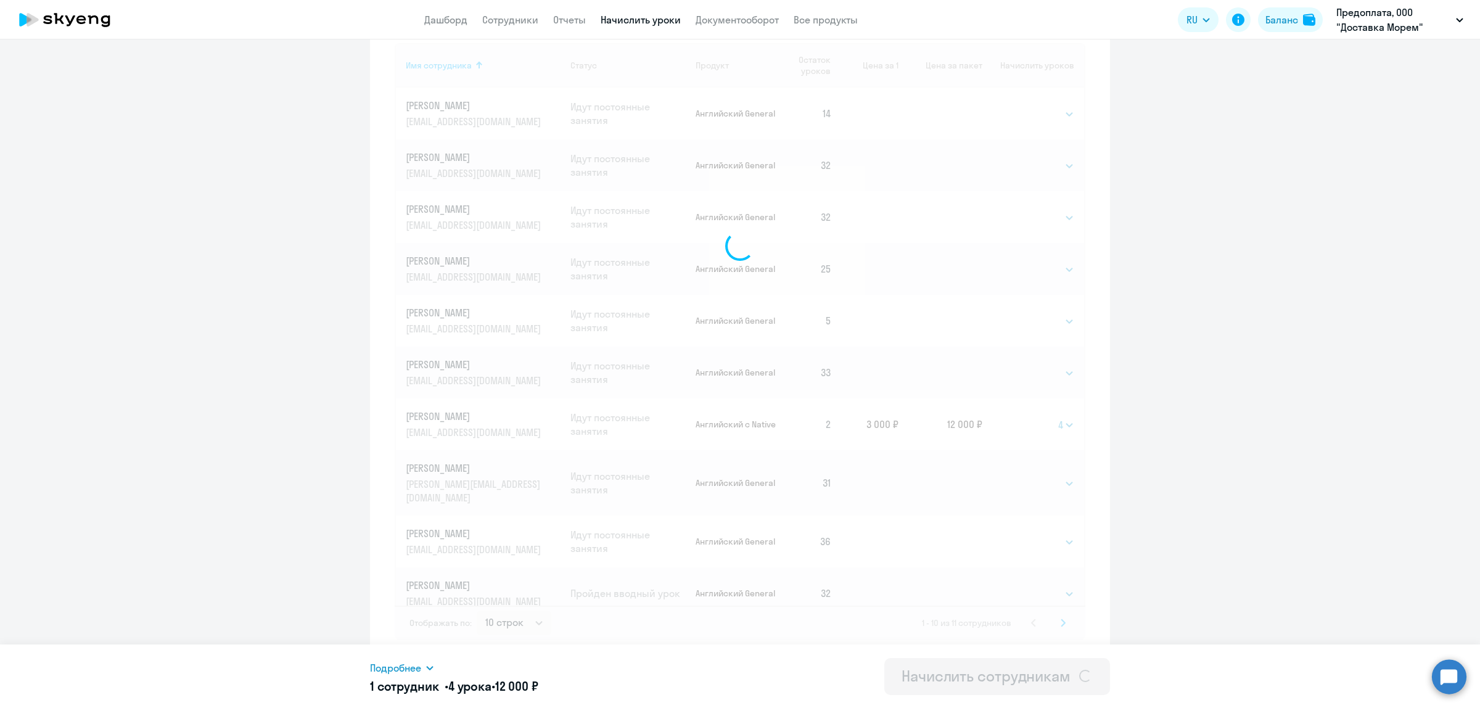
select select
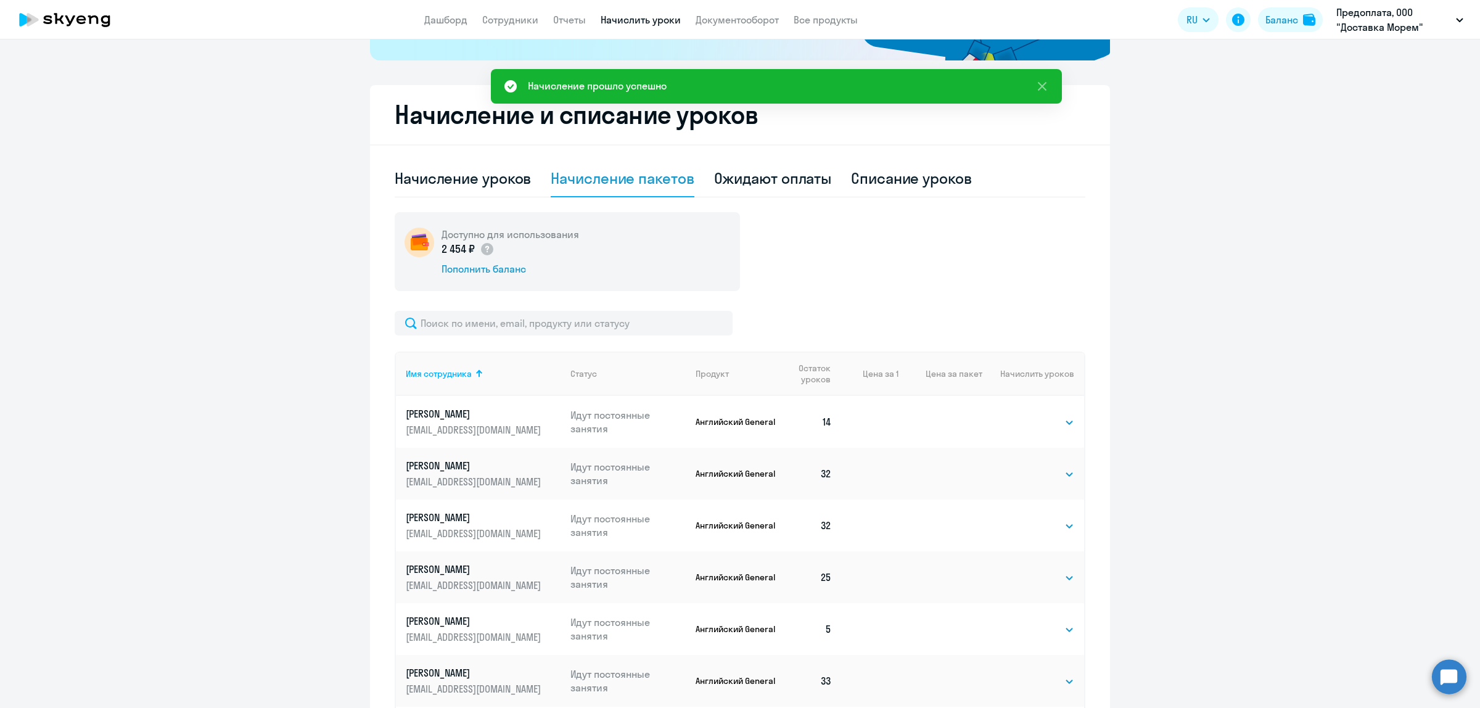
scroll to position [0, 0]
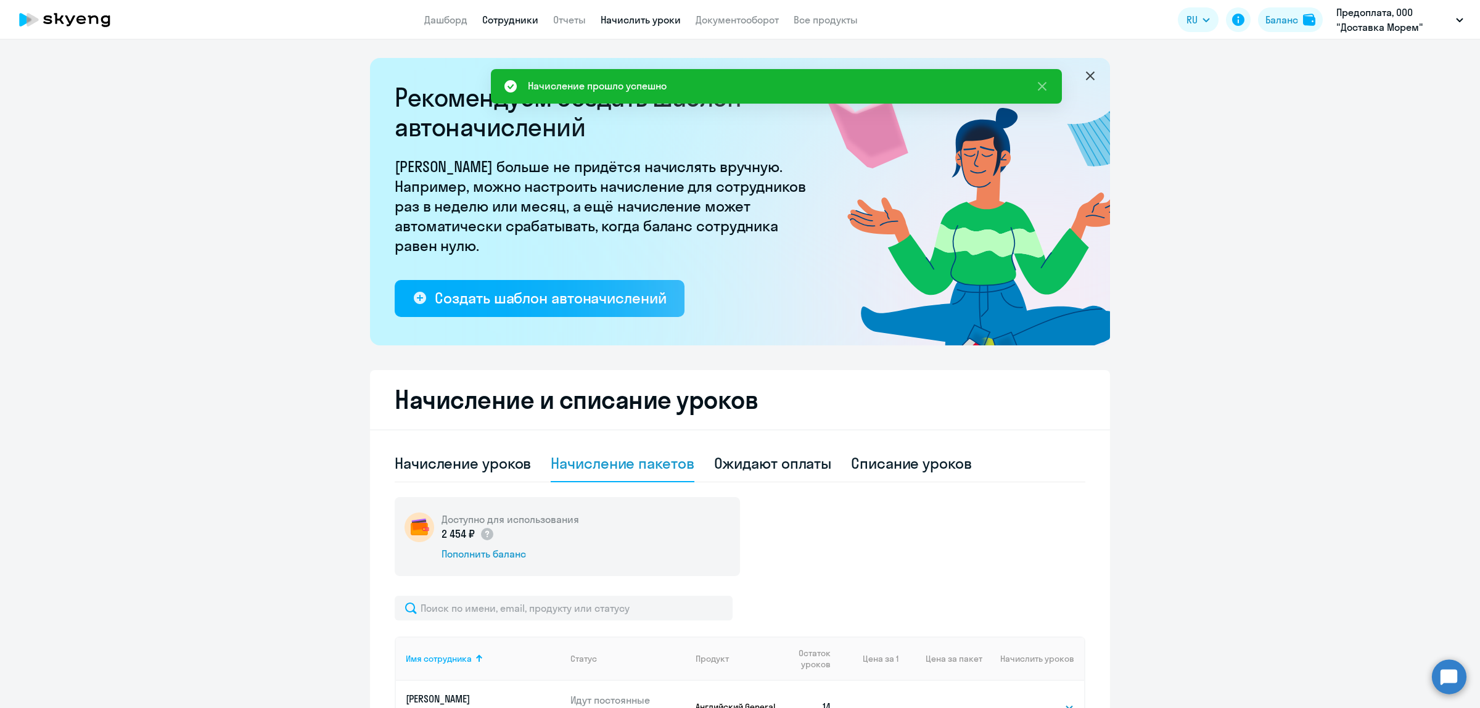
click at [510, 25] on link "Сотрудники" at bounding box center [510, 20] width 56 height 12
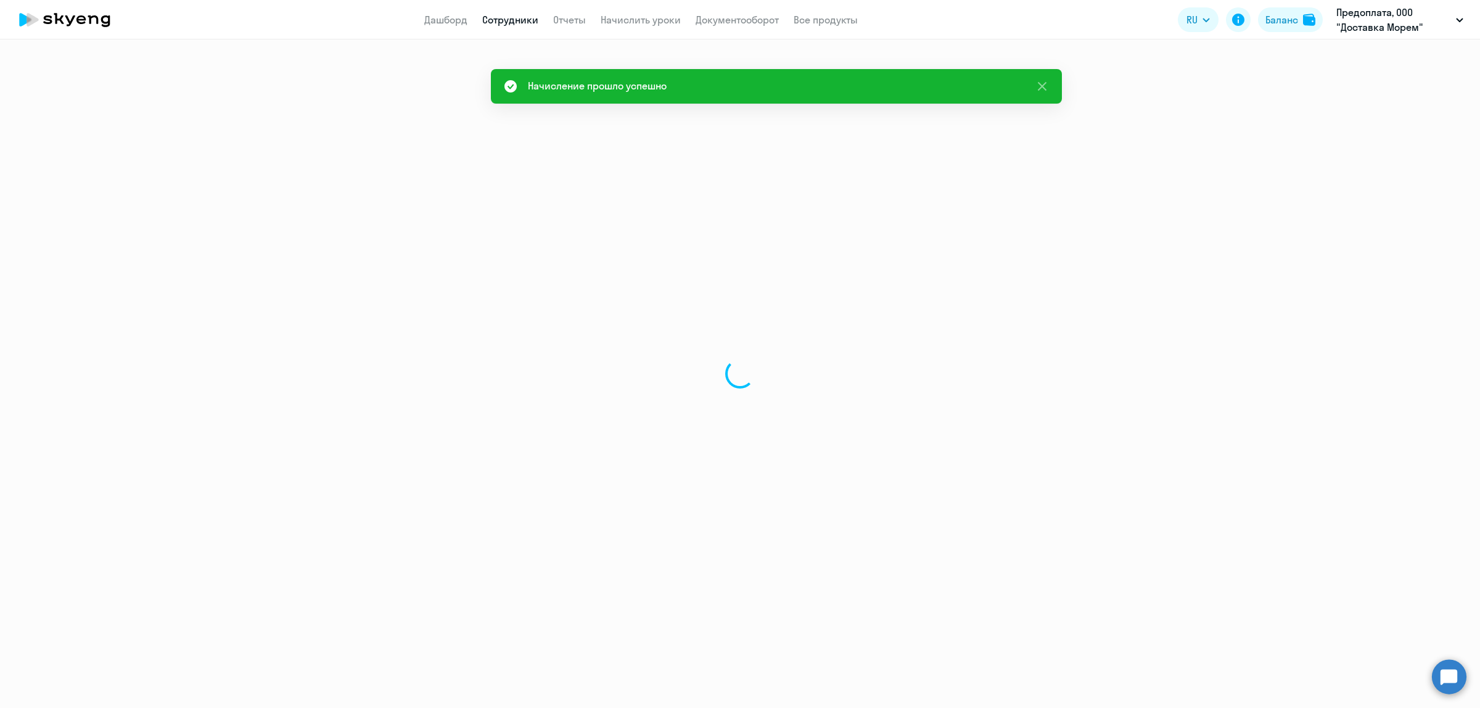
select select "30"
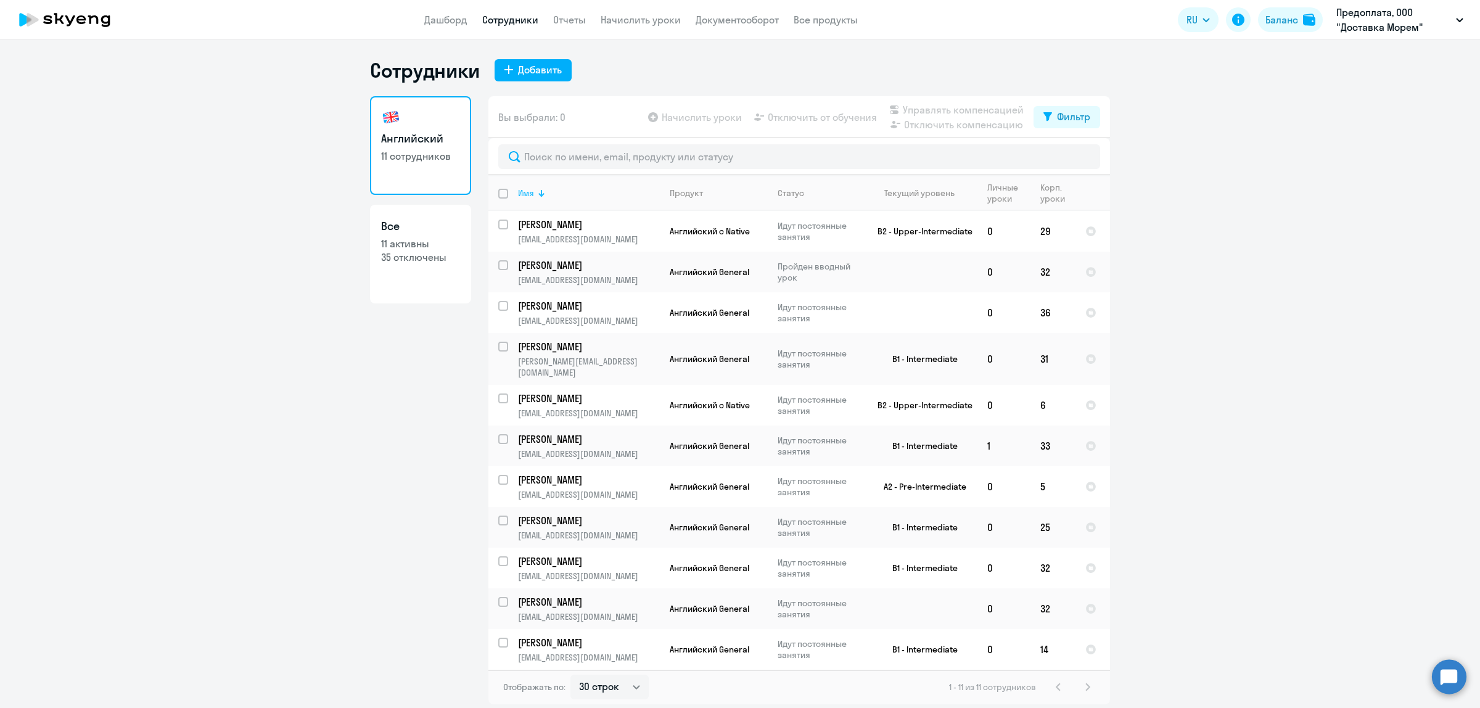
click at [521, 189] on div "Имя" at bounding box center [526, 192] width 16 height 11
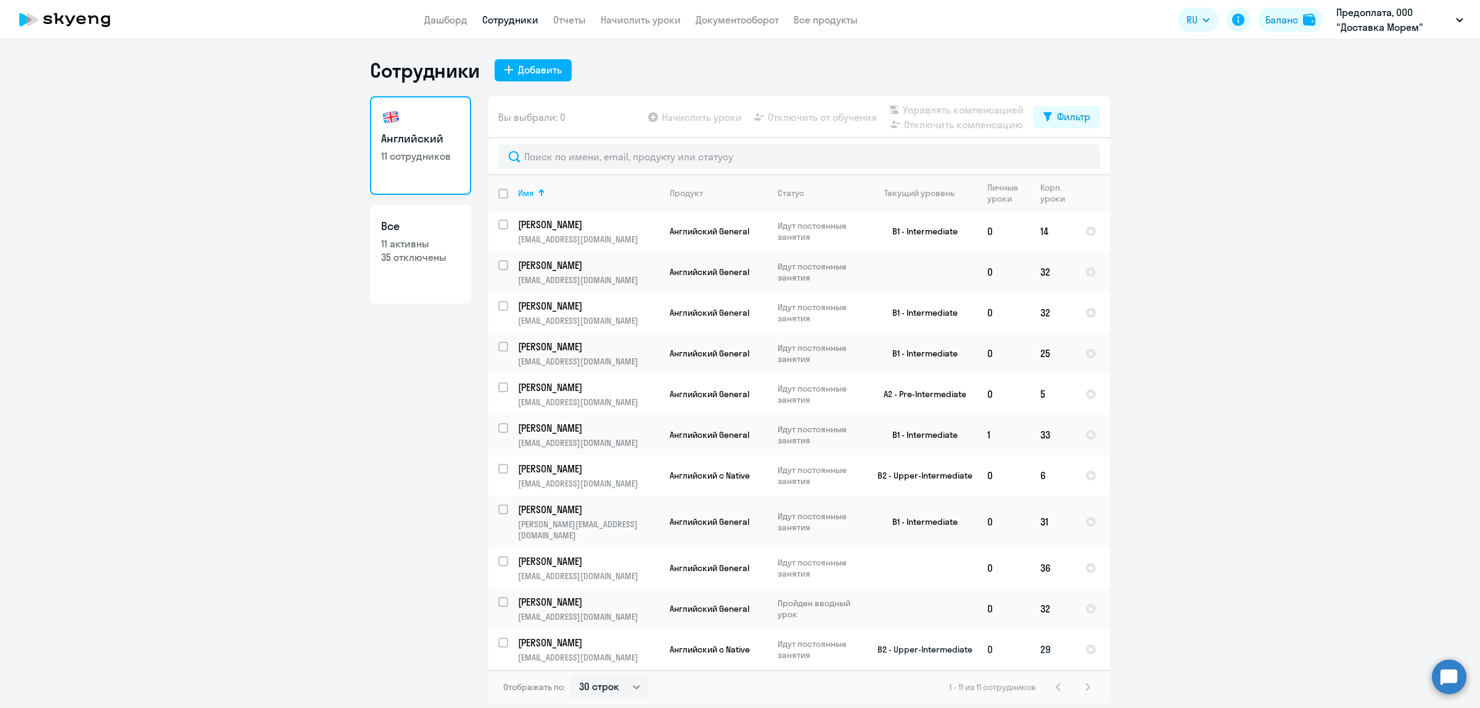
click at [629, 652] on p "[EMAIL_ADDRESS][DOMAIN_NAME]" at bounding box center [588, 657] width 141 height 11
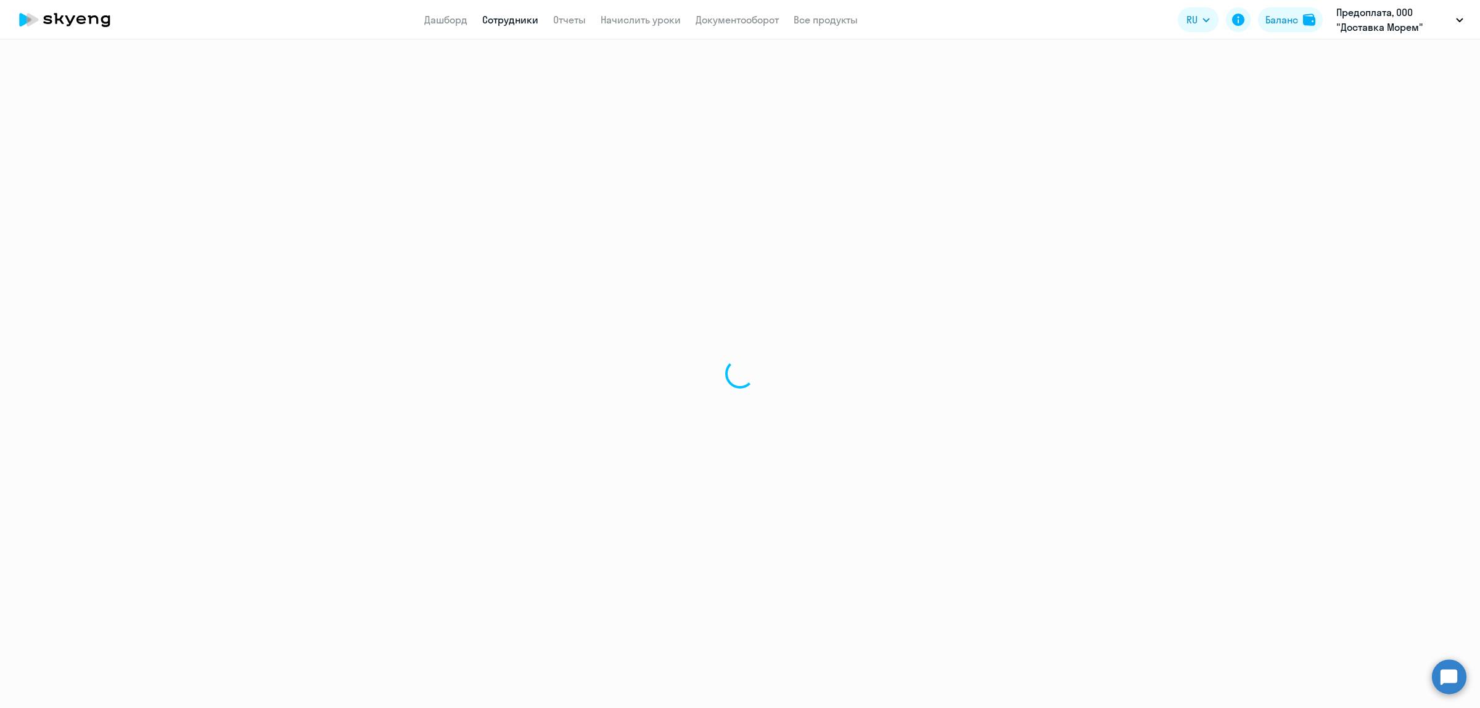
select select "english"
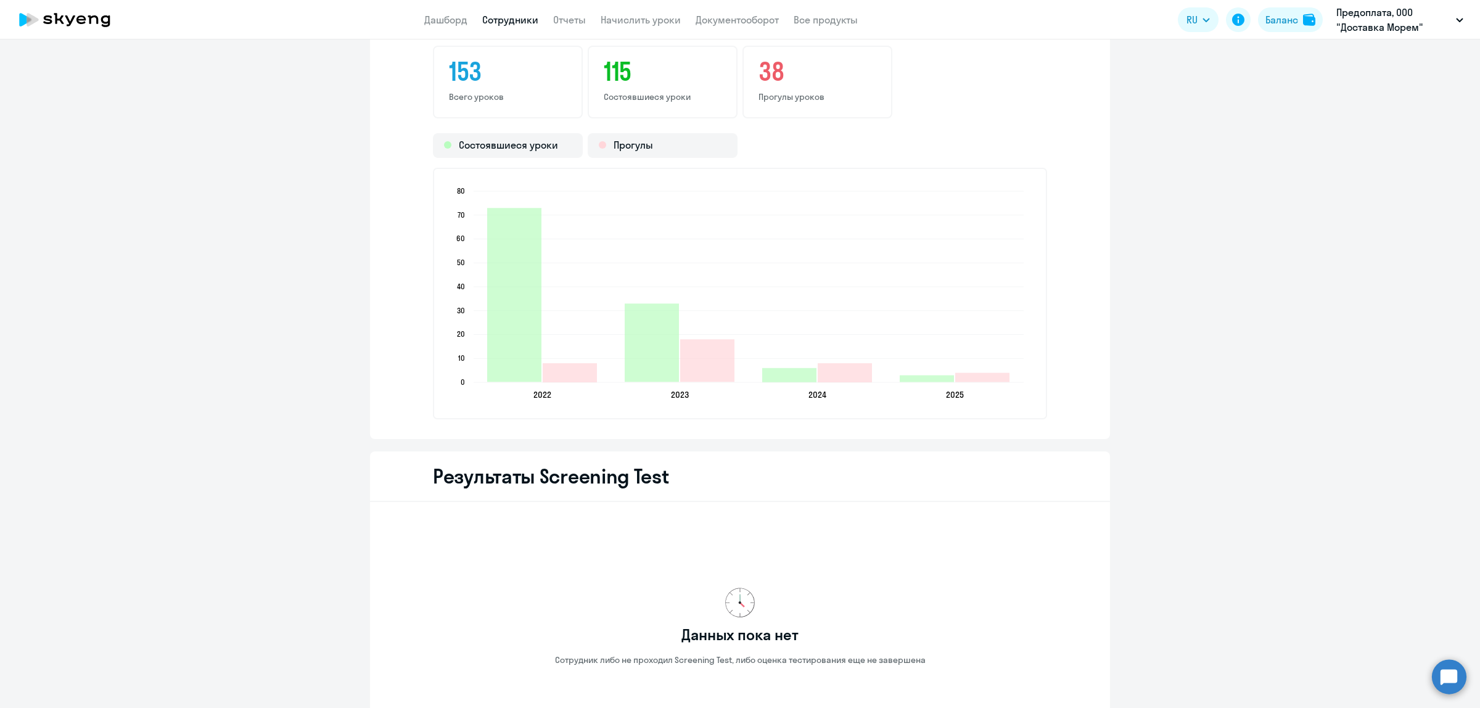
scroll to position [1833, 0]
